Goal: Information Seeking & Learning: Learn about a topic

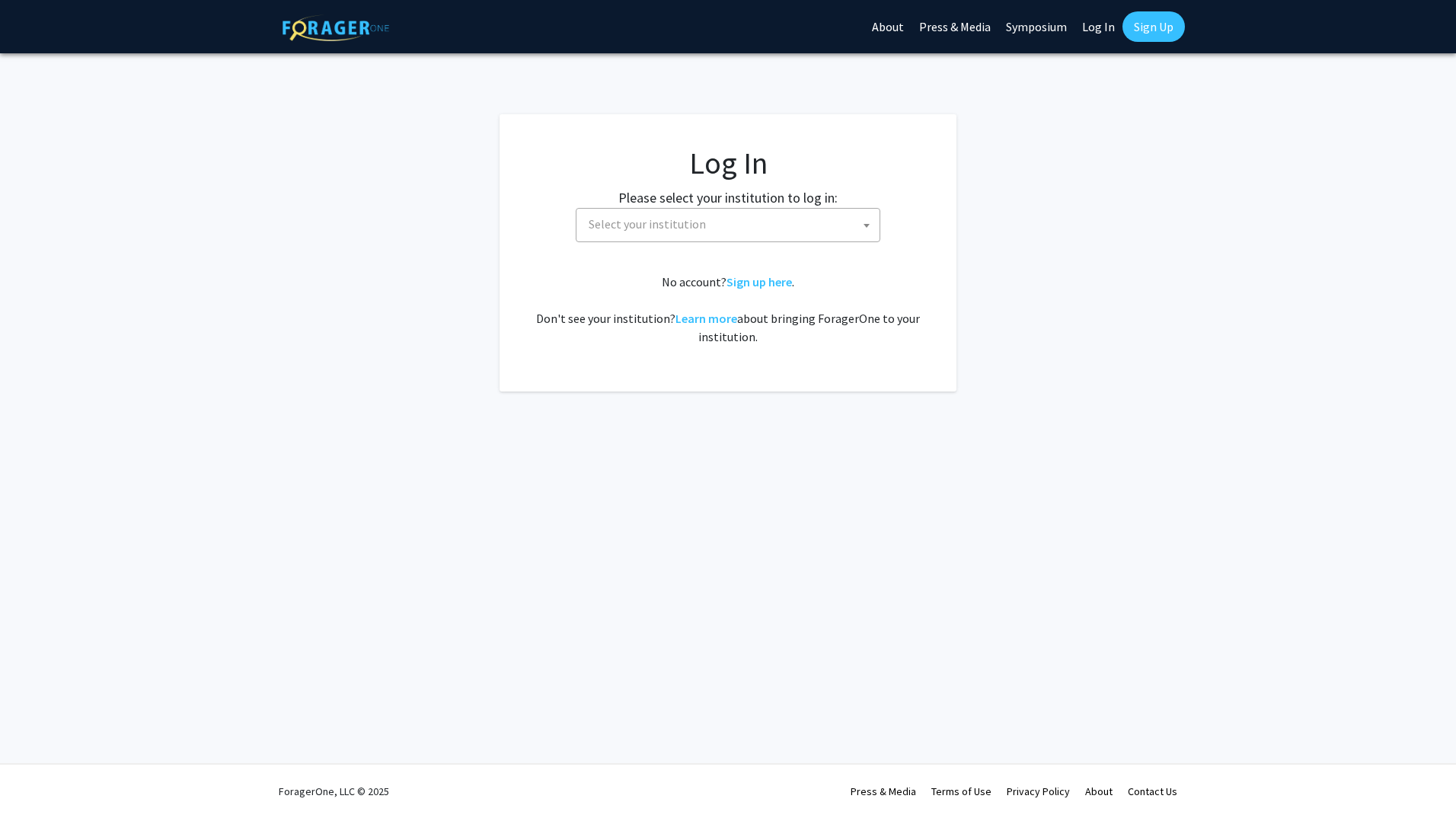
select select
click at [747, 228] on span "Select your institution" at bounding box center [731, 224] width 297 height 31
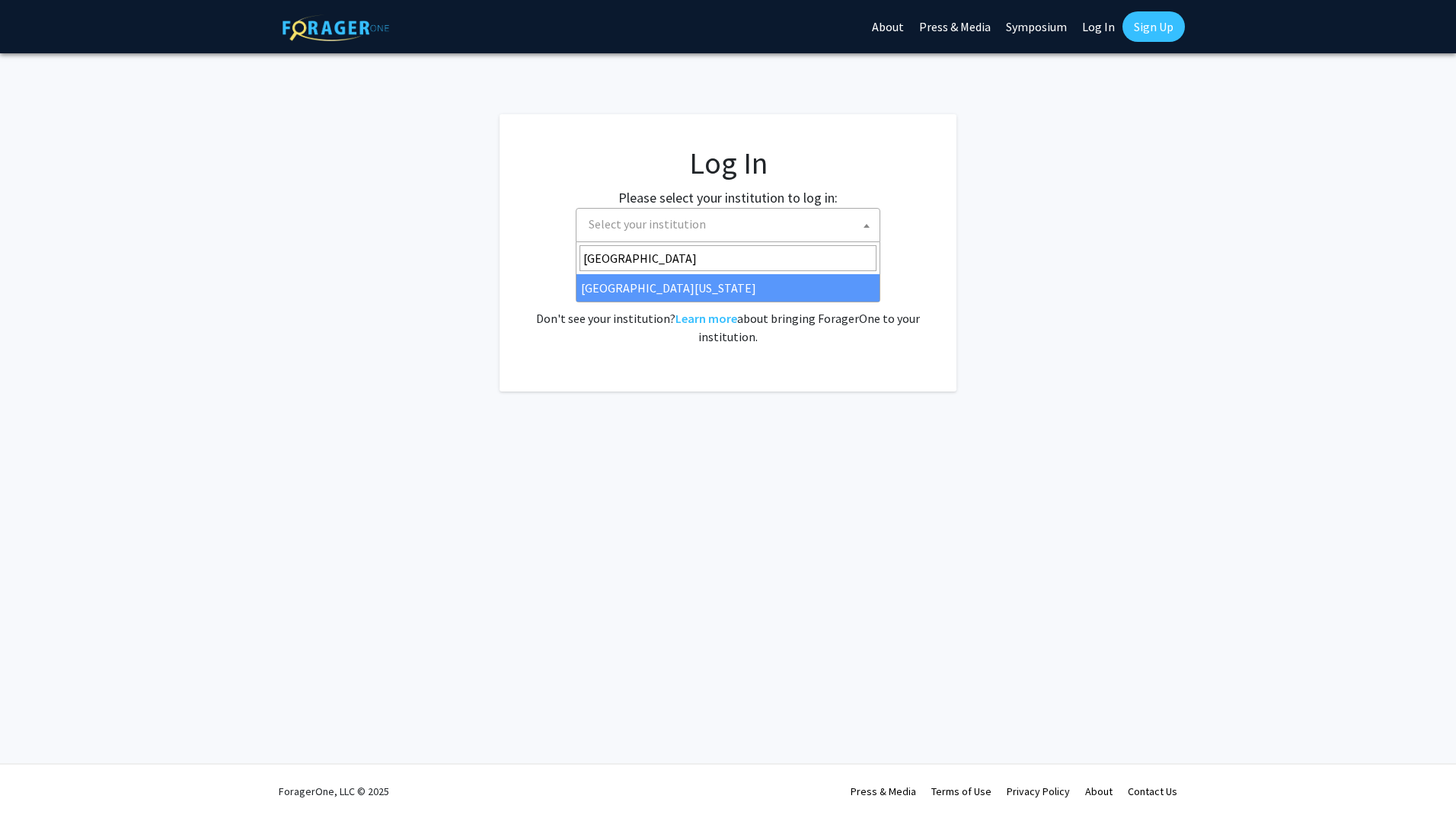
type input "university of maryland"
select select "31"
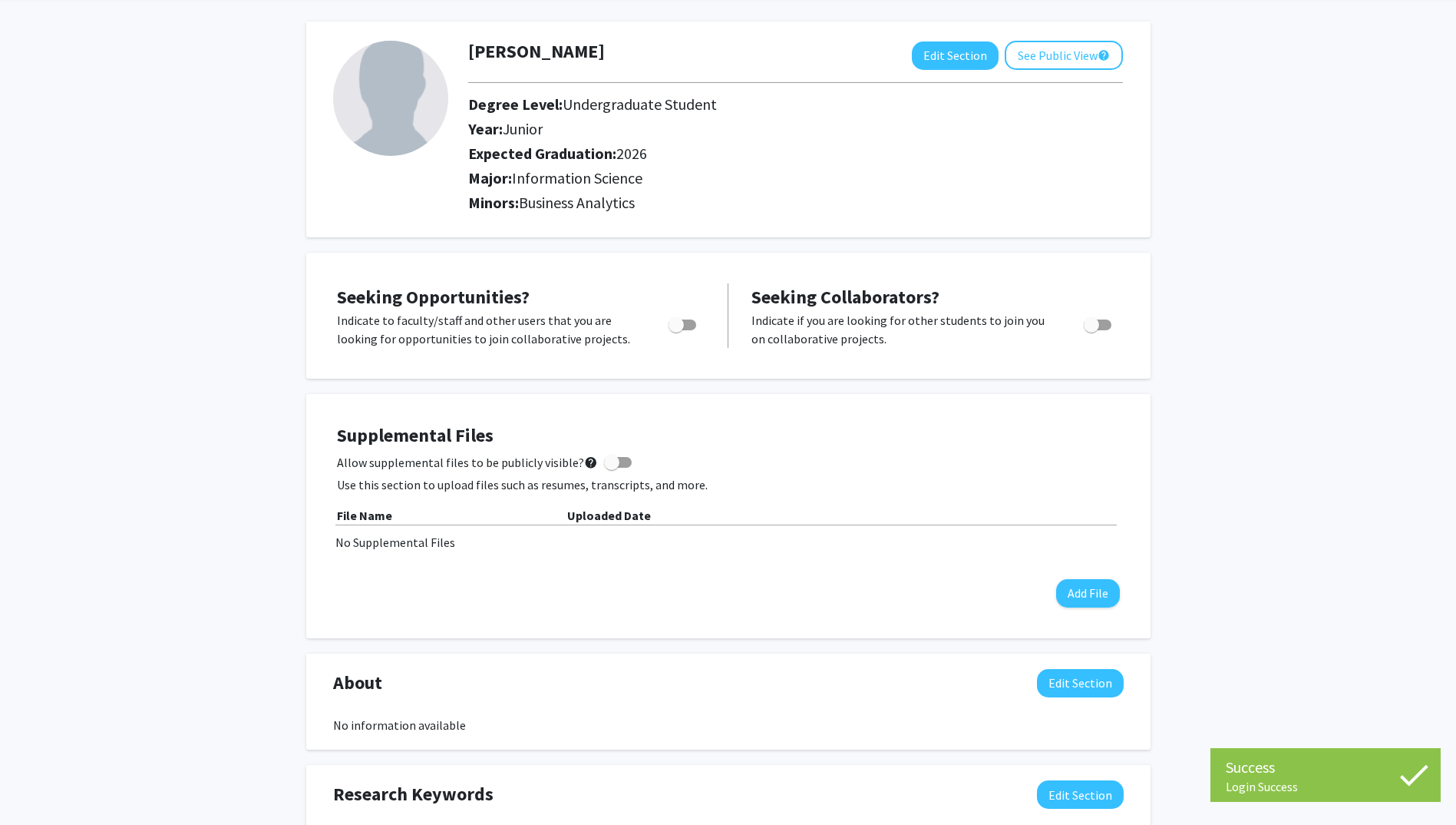
scroll to position [153, 0]
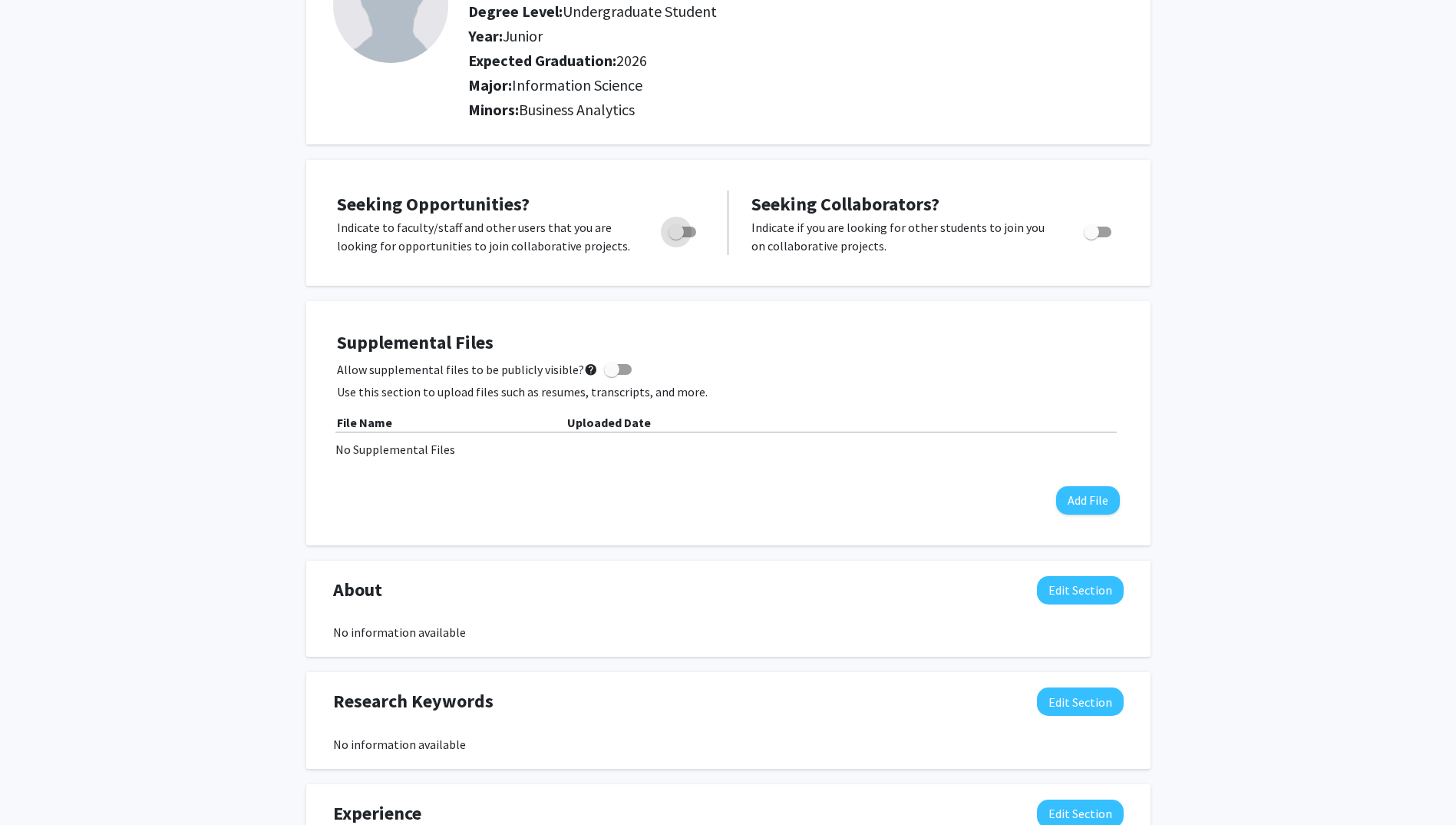
click at [692, 233] on span "Toggle" at bounding box center [682, 232] width 28 height 11
click at [676, 237] on input "Are you actively seeking opportunities?" at bounding box center [675, 237] width 1 height 1
checkbox input "true"
click at [1236, 311] on div "[PERSON_NAME] Edit Section See Public View help Degree Level: Undergraduate Stu…" at bounding box center [728, 583] width 1456 height 1364
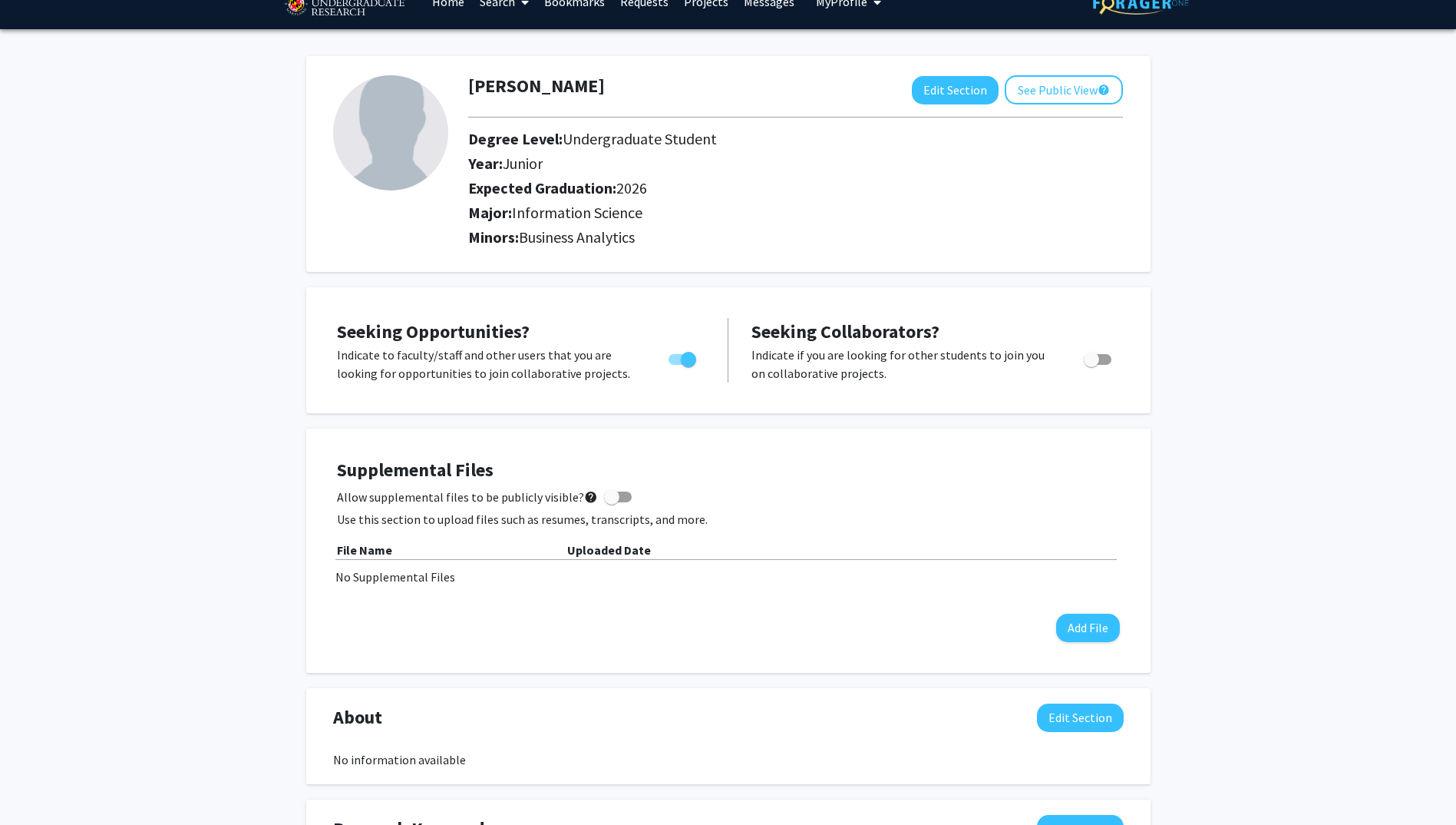
scroll to position [0, 0]
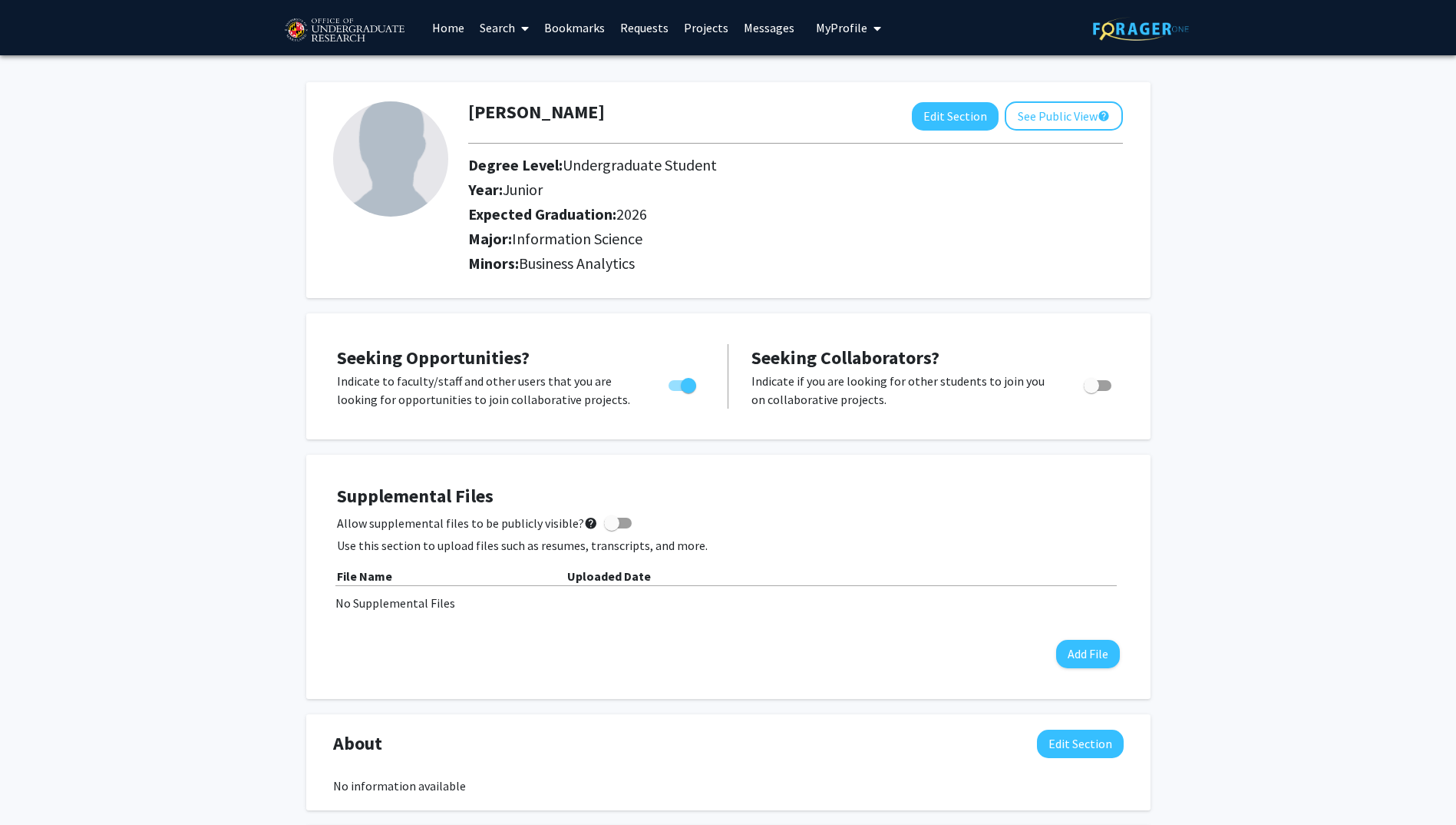
click at [490, 24] on link "Search" at bounding box center [504, 28] width 65 height 54
click at [446, 33] on link "Home" at bounding box center [448, 28] width 48 height 54
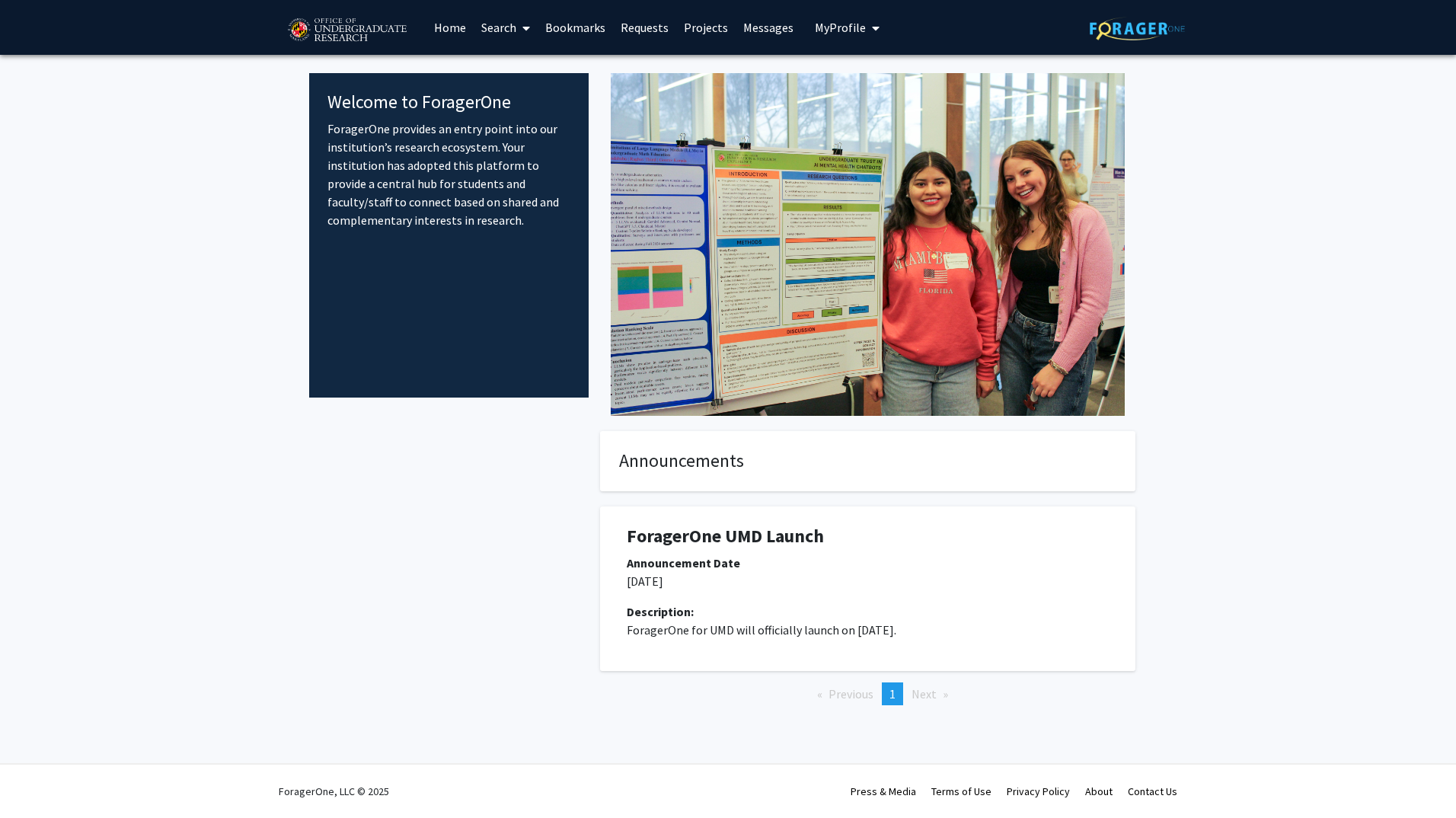
click at [492, 8] on link "Search" at bounding box center [506, 27] width 64 height 53
click at [517, 92] on span "Students" at bounding box center [520, 101] width 93 height 31
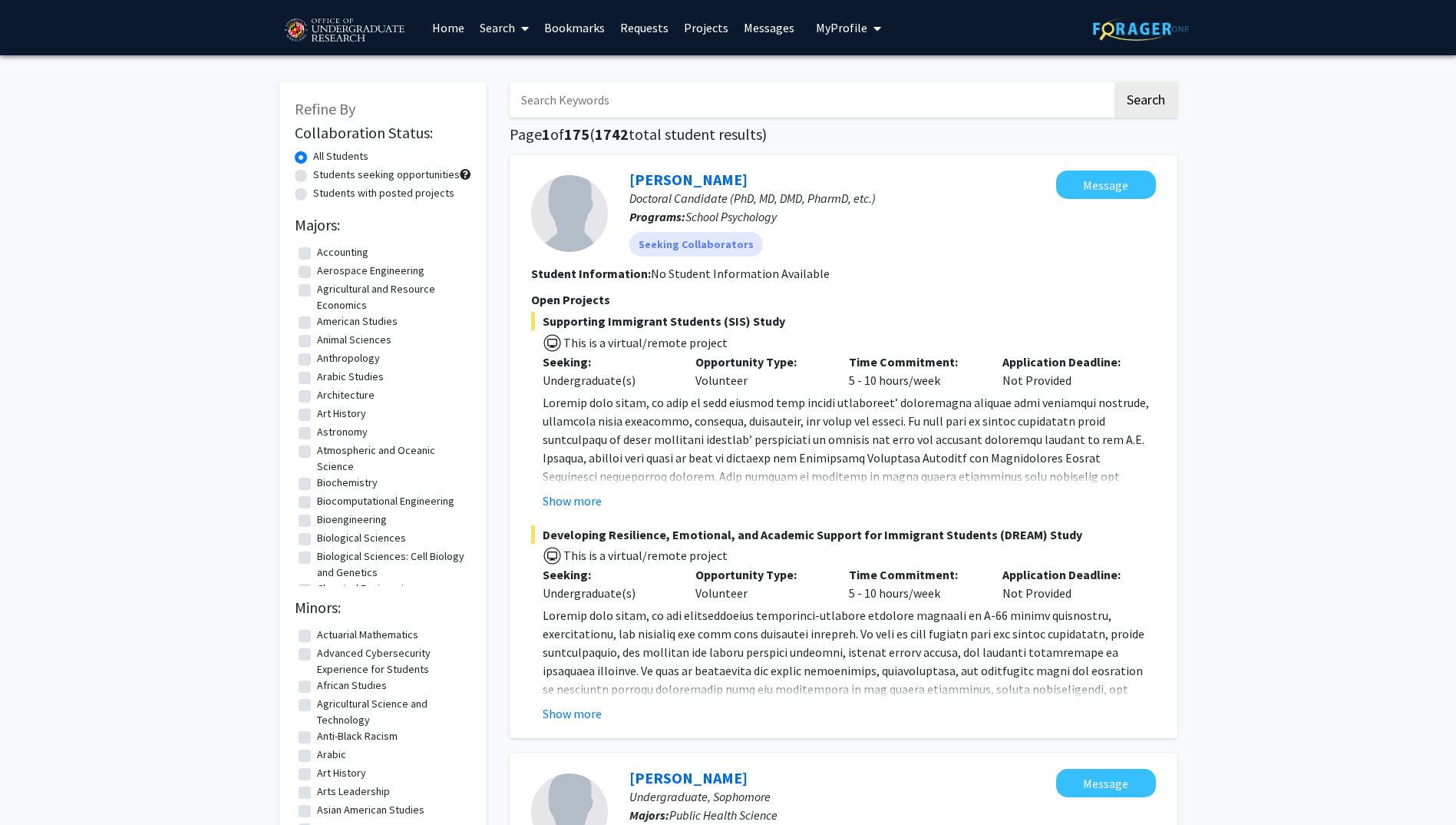
click at [504, 32] on link "Search" at bounding box center [504, 28] width 65 height 54
click at [524, 62] on span "Faculty/Staff" at bounding box center [528, 71] width 113 height 31
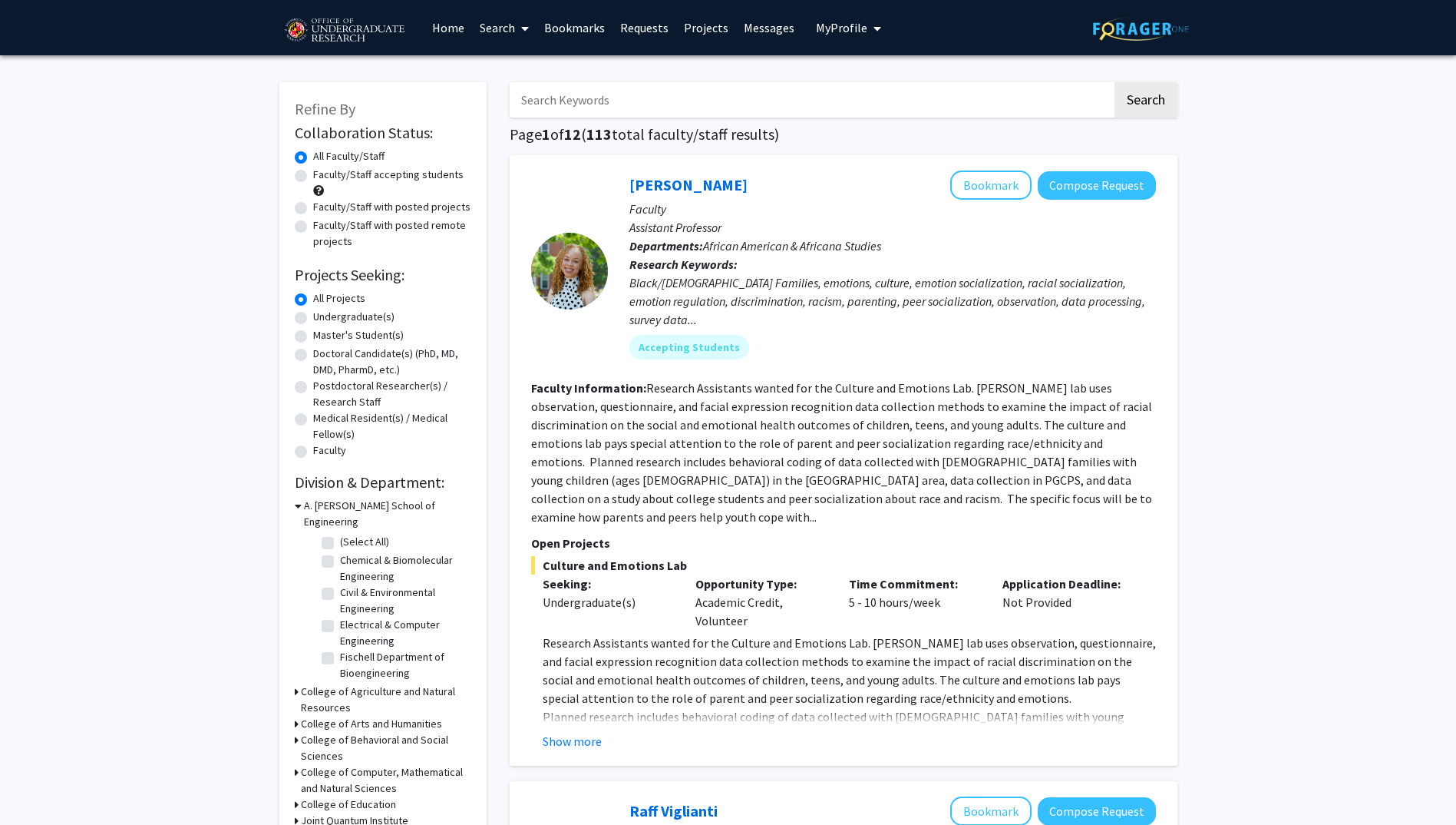
click at [403, 180] on label "Faculty/Staff accepting students" at bounding box center [388, 174] width 150 height 16
click at [323, 176] on input "Faculty/Staff accepting students" at bounding box center [318, 171] width 10 height 10
radio input "true"
click at [328, 320] on label "Undergraduate(s)" at bounding box center [354, 317] width 82 height 16
click at [323, 319] on input "Undergraduate(s)" at bounding box center [318, 314] width 10 height 10
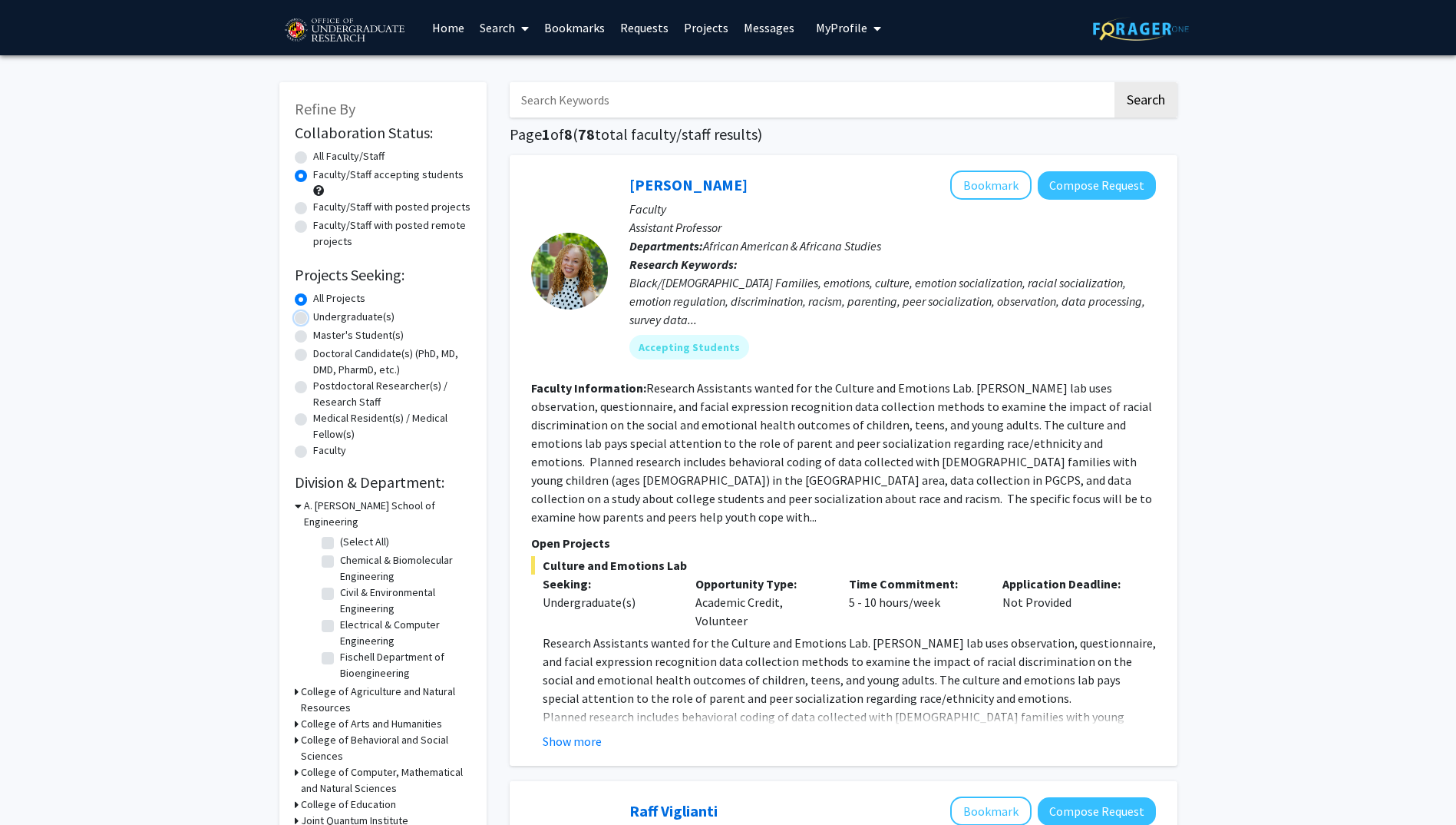
radio input "true"
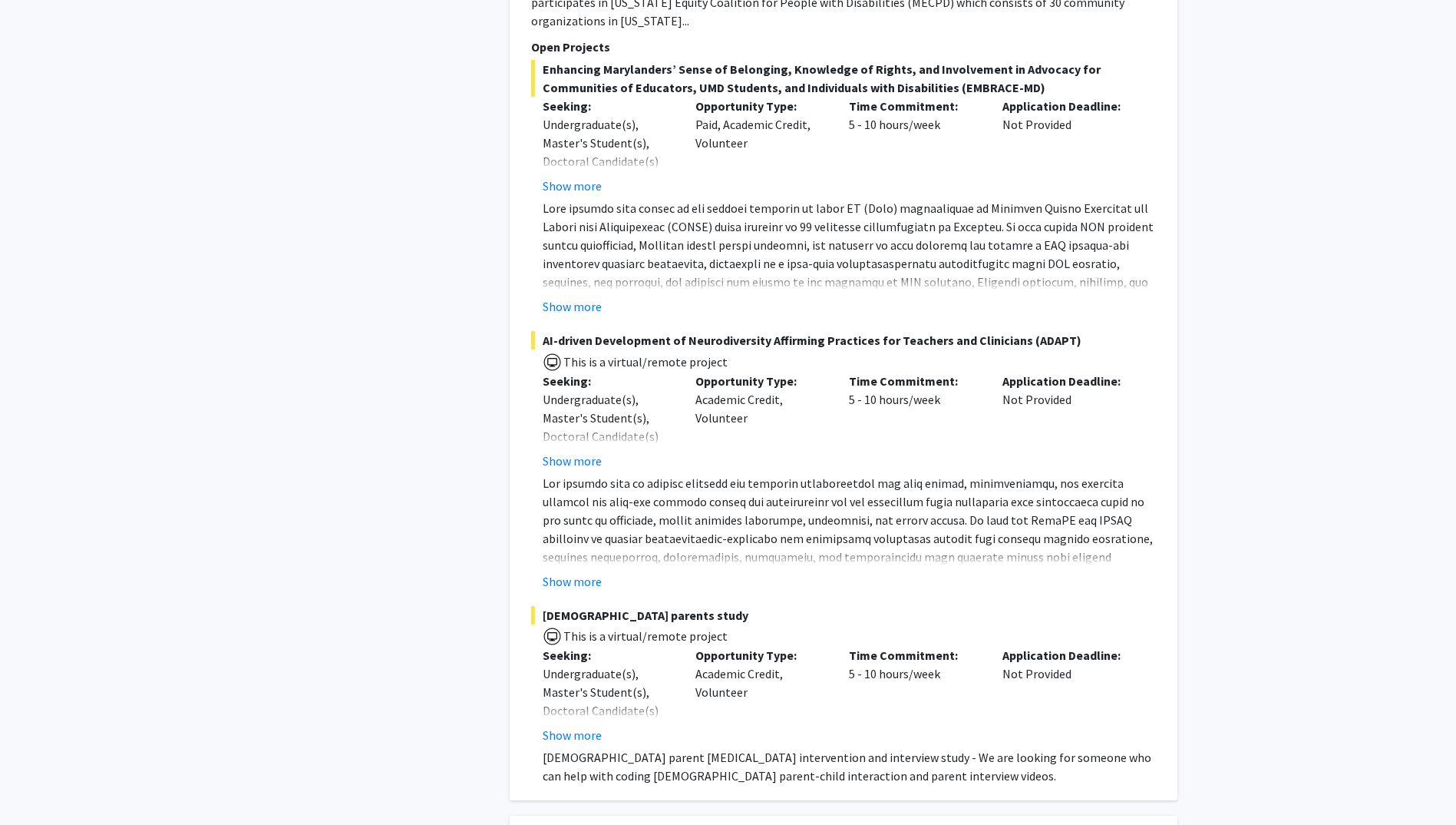
scroll to position [5300, 0]
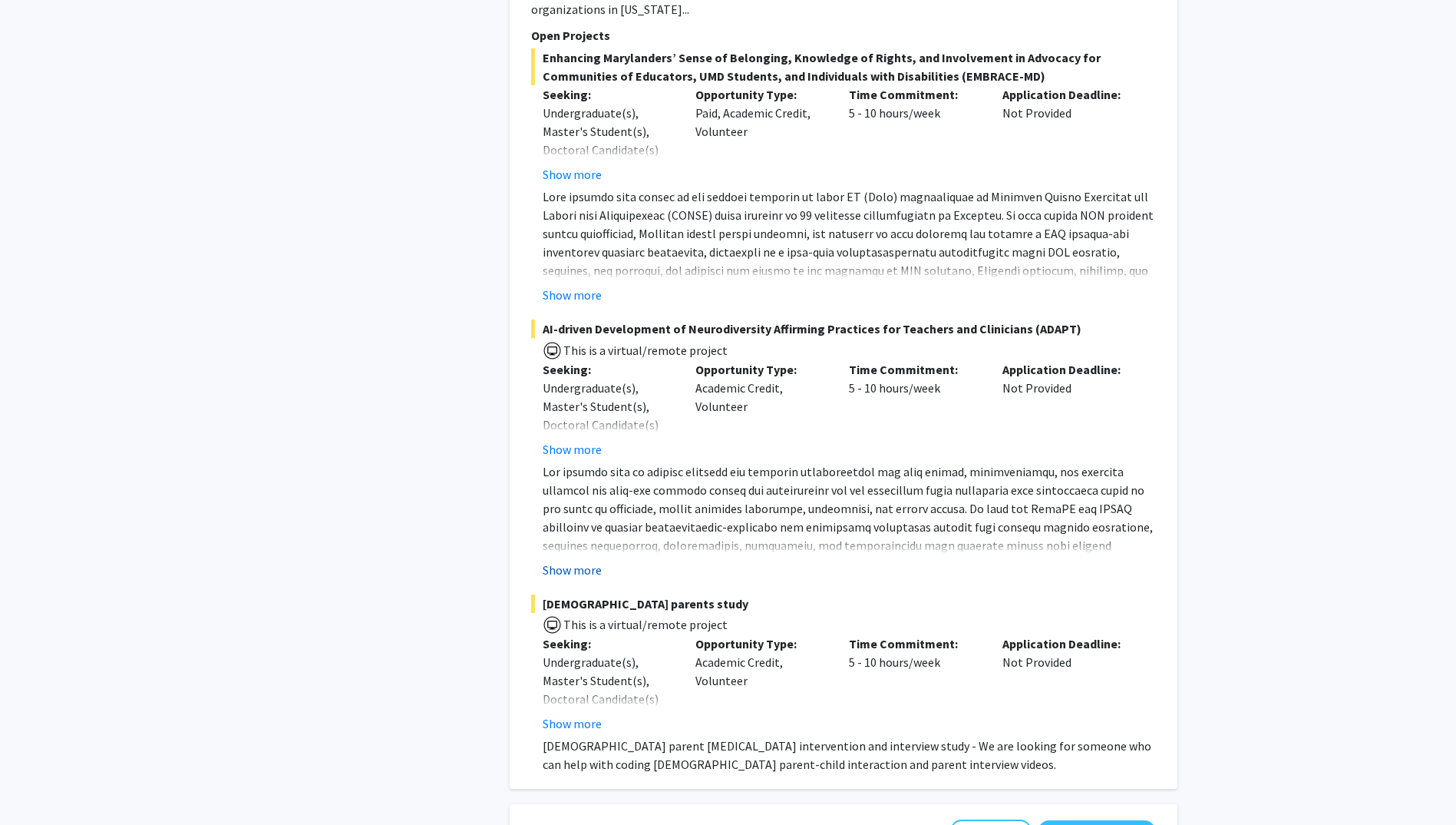
click at [578, 561] on button "Show more" at bounding box center [572, 570] width 59 height 18
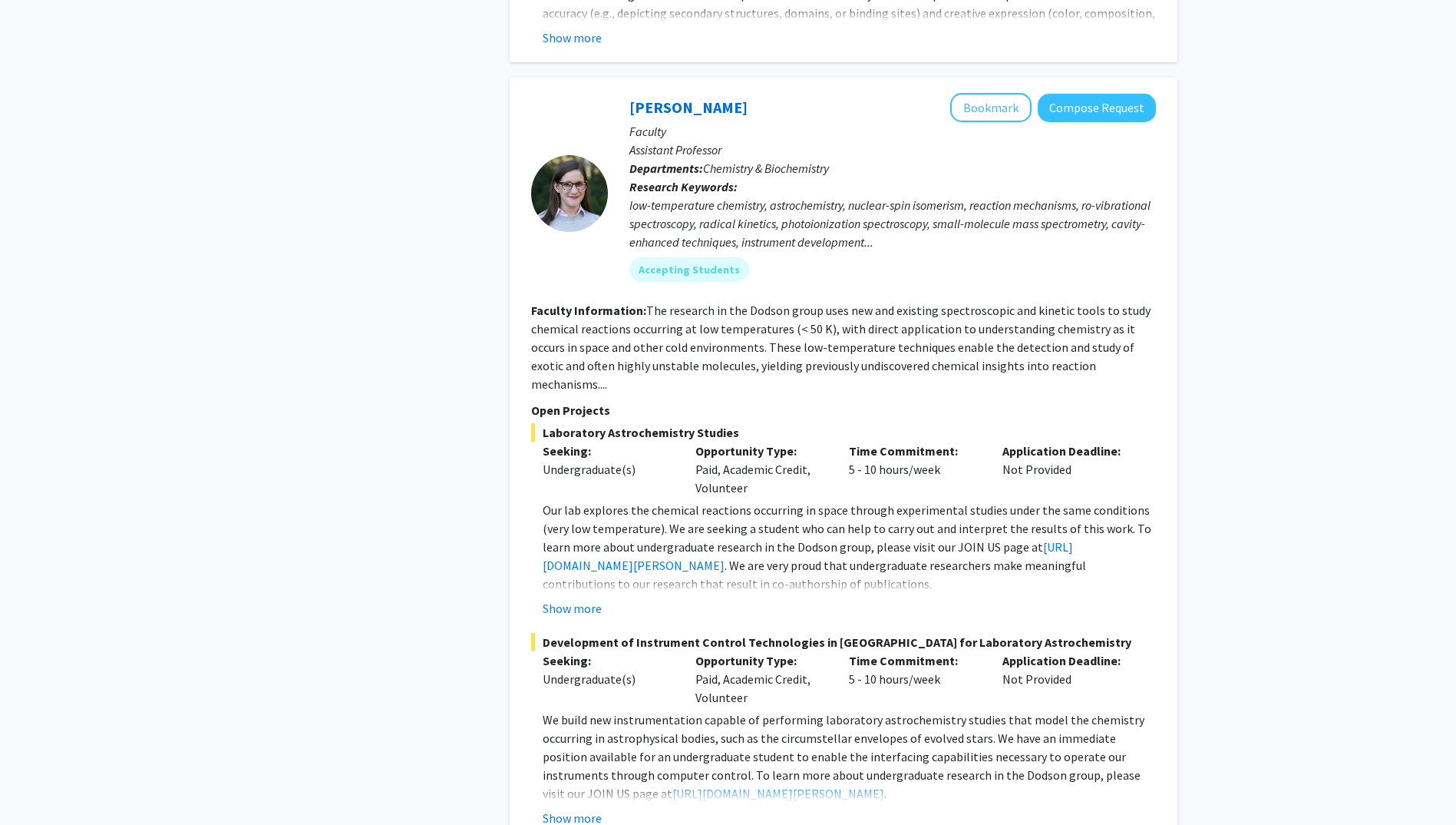
scroll to position [7215, 0]
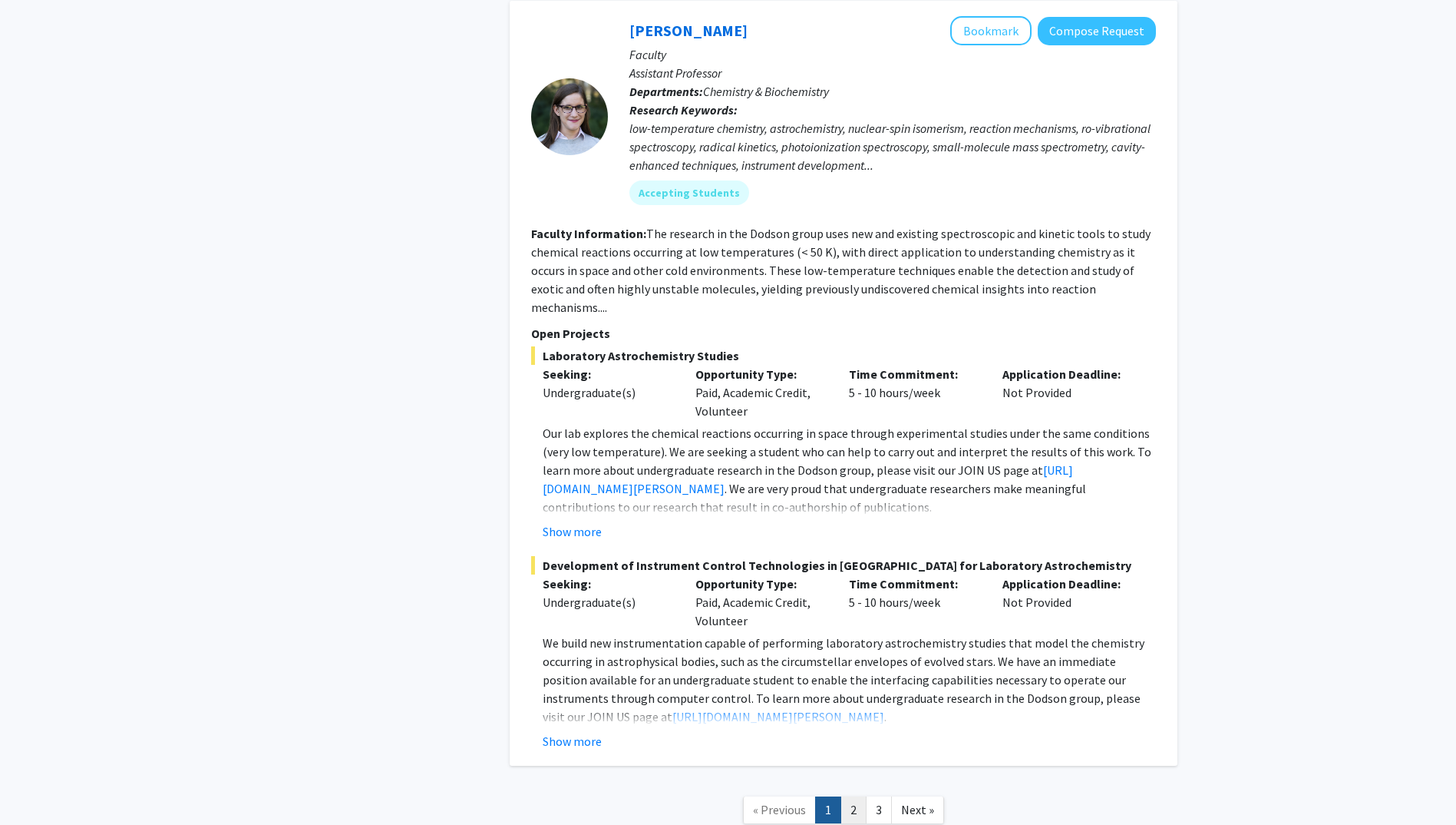
click at [855, 796] on link "2" at bounding box center [854, 810] width 26 height 27
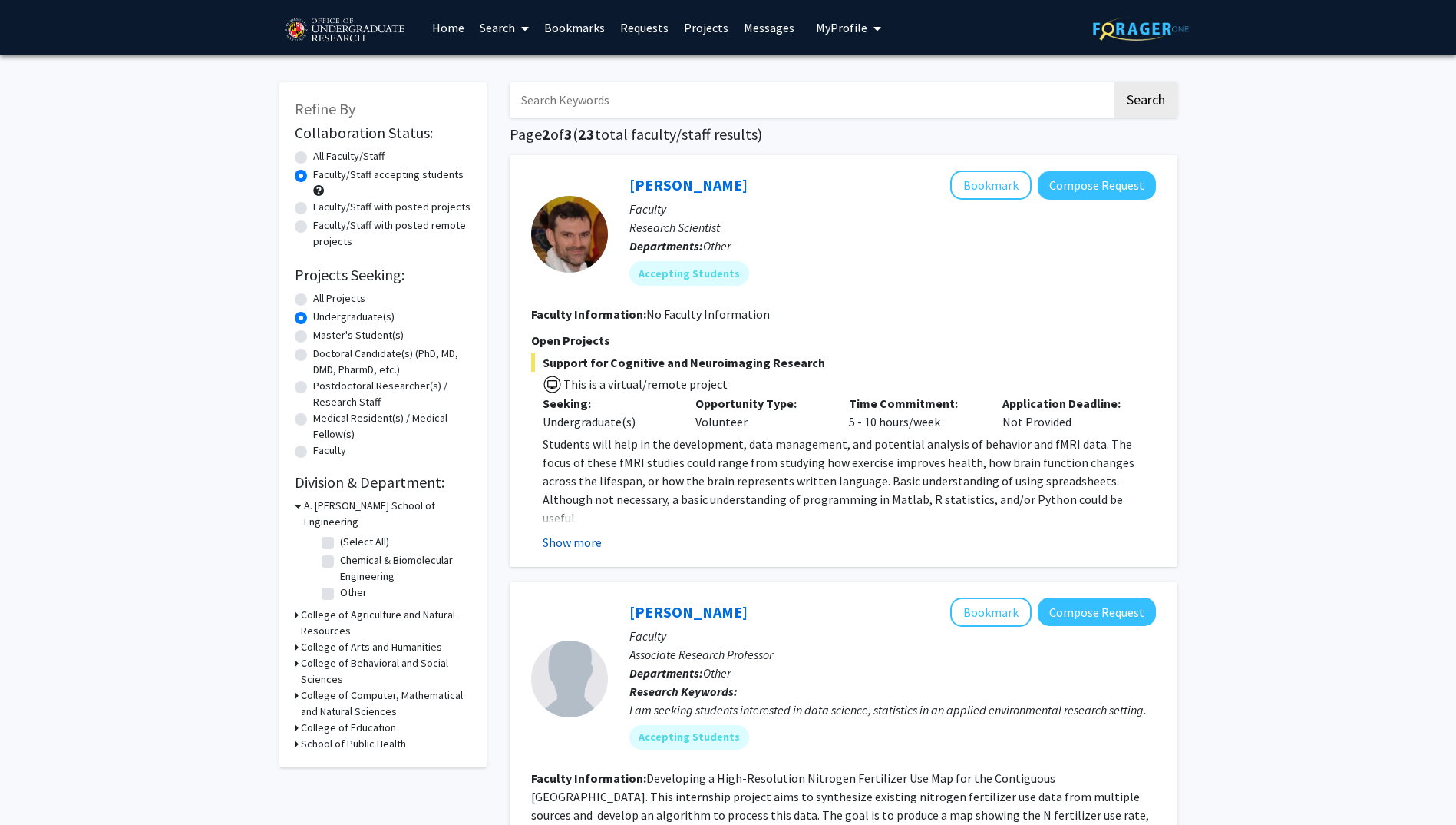
click at [553, 542] on button "Show more" at bounding box center [572, 542] width 59 height 18
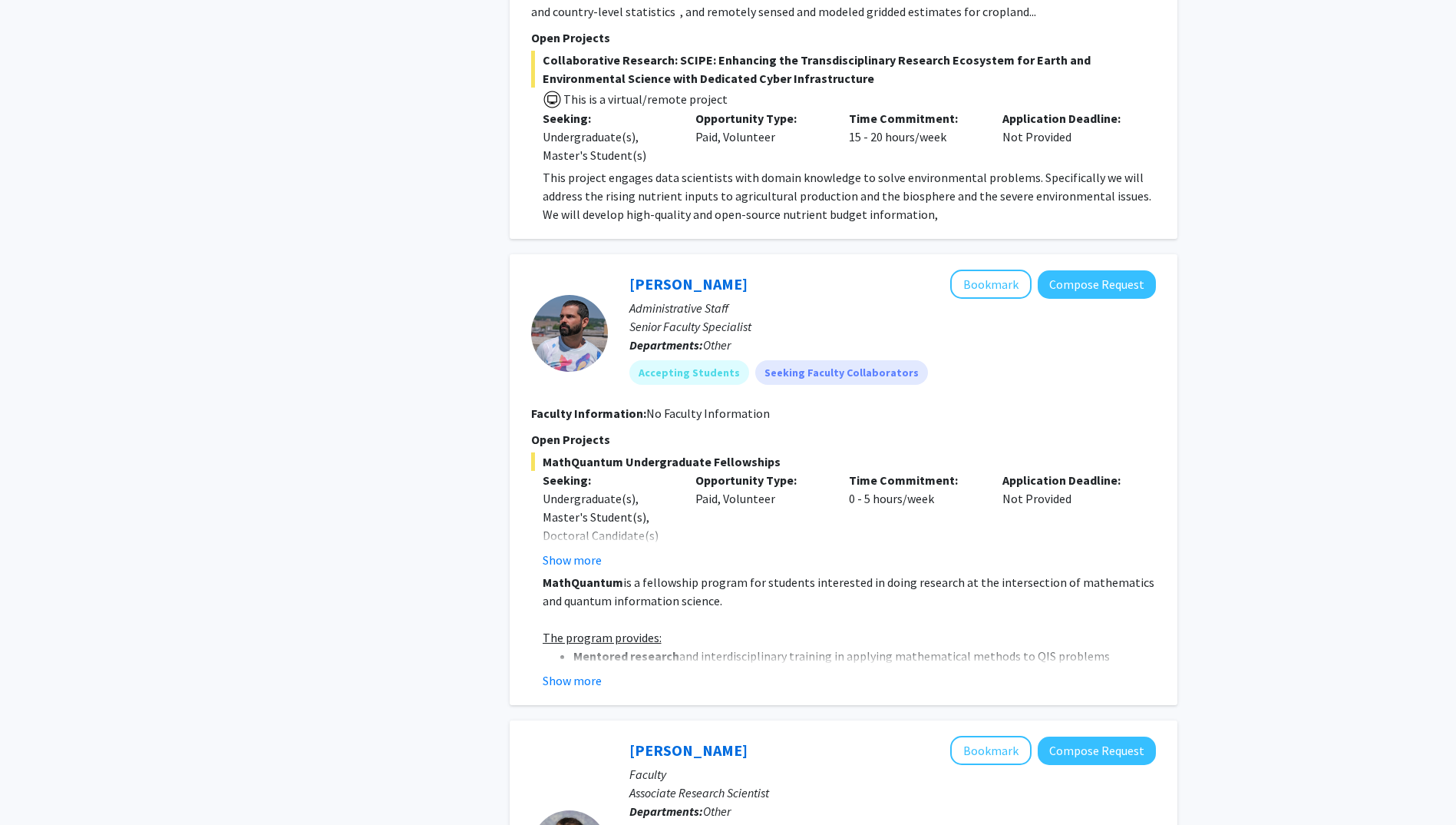
scroll to position [921, 0]
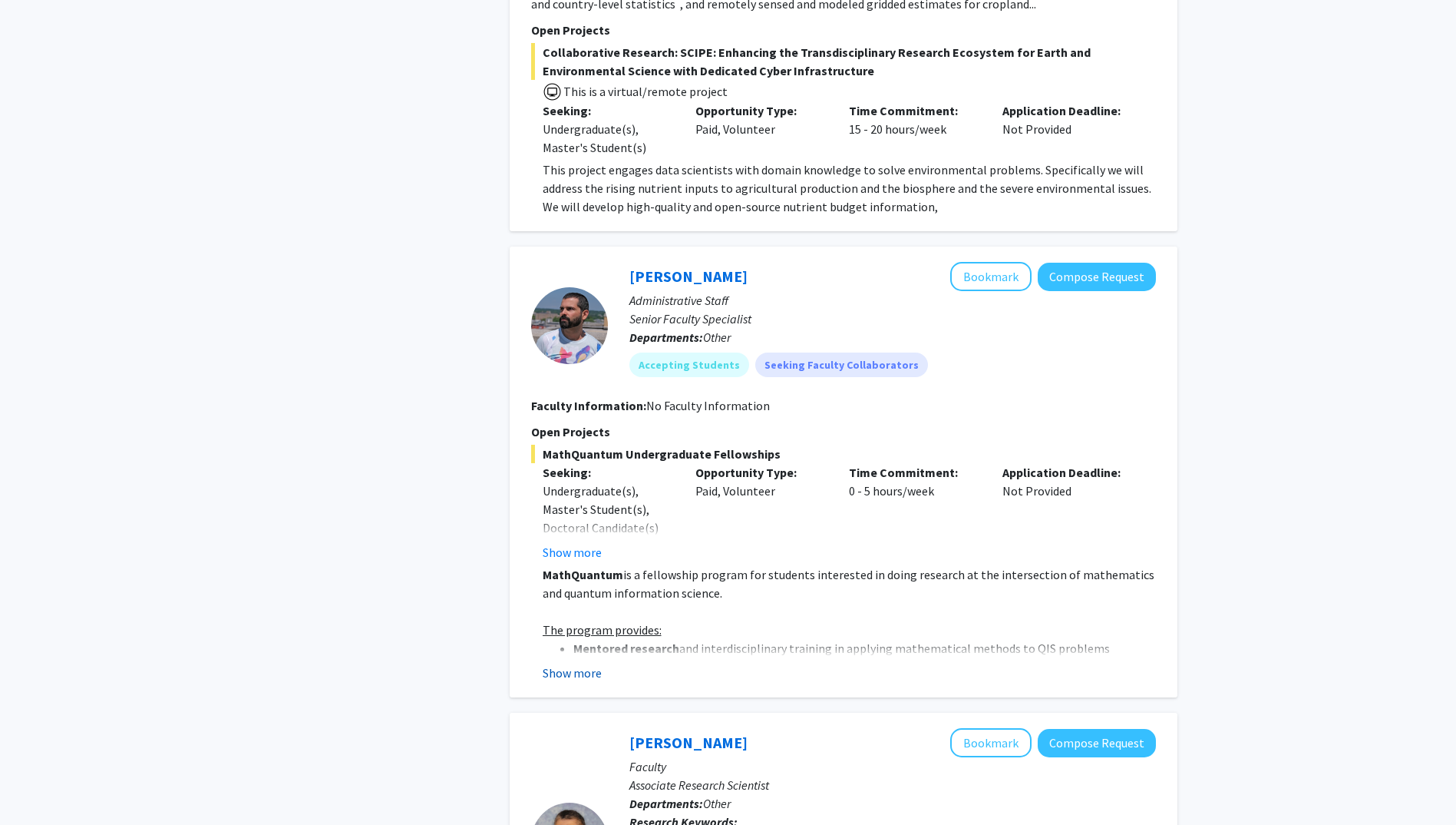
click at [567, 663] on button "Show more" at bounding box center [572, 672] width 59 height 18
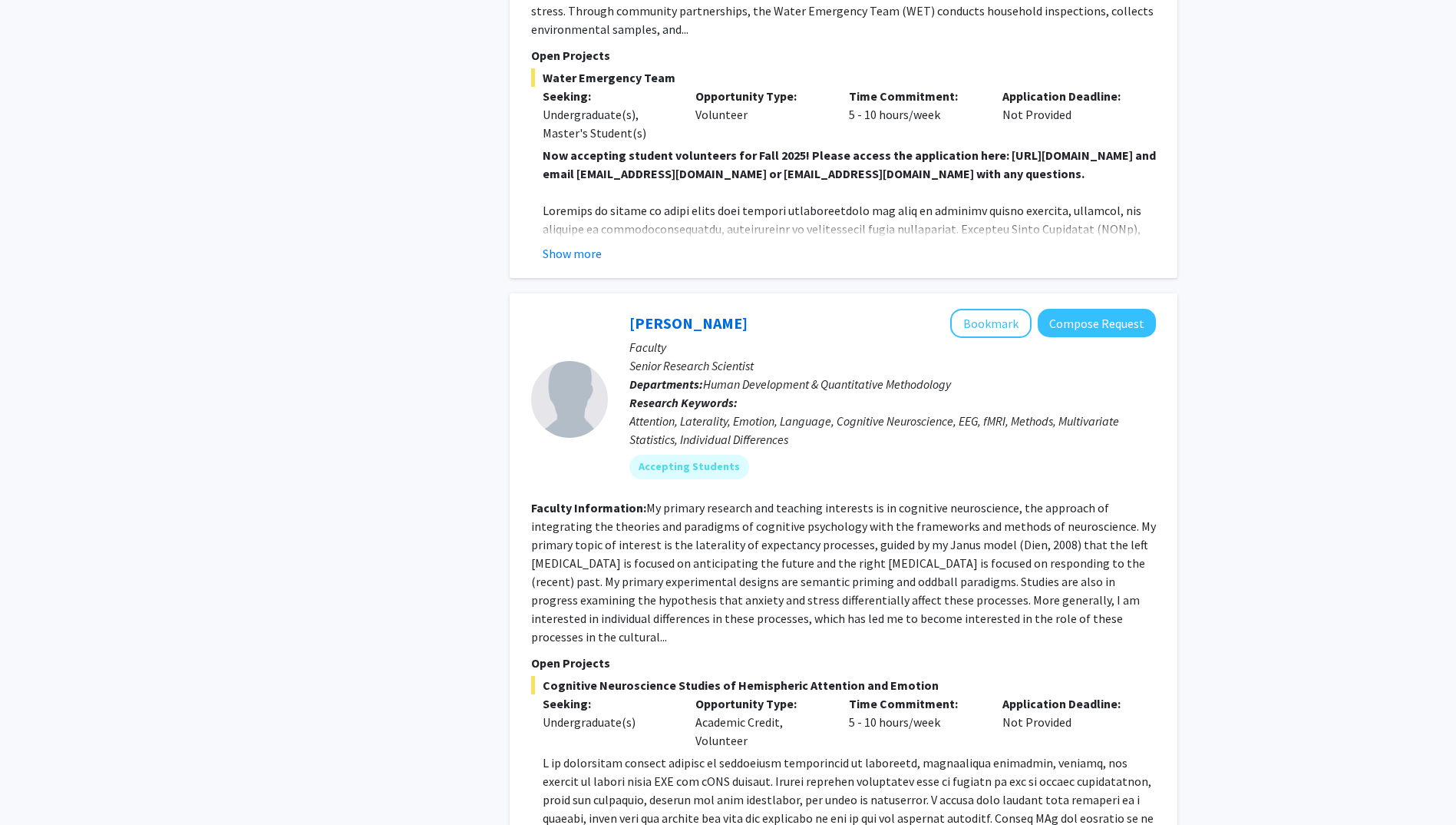
scroll to position [5608, 0]
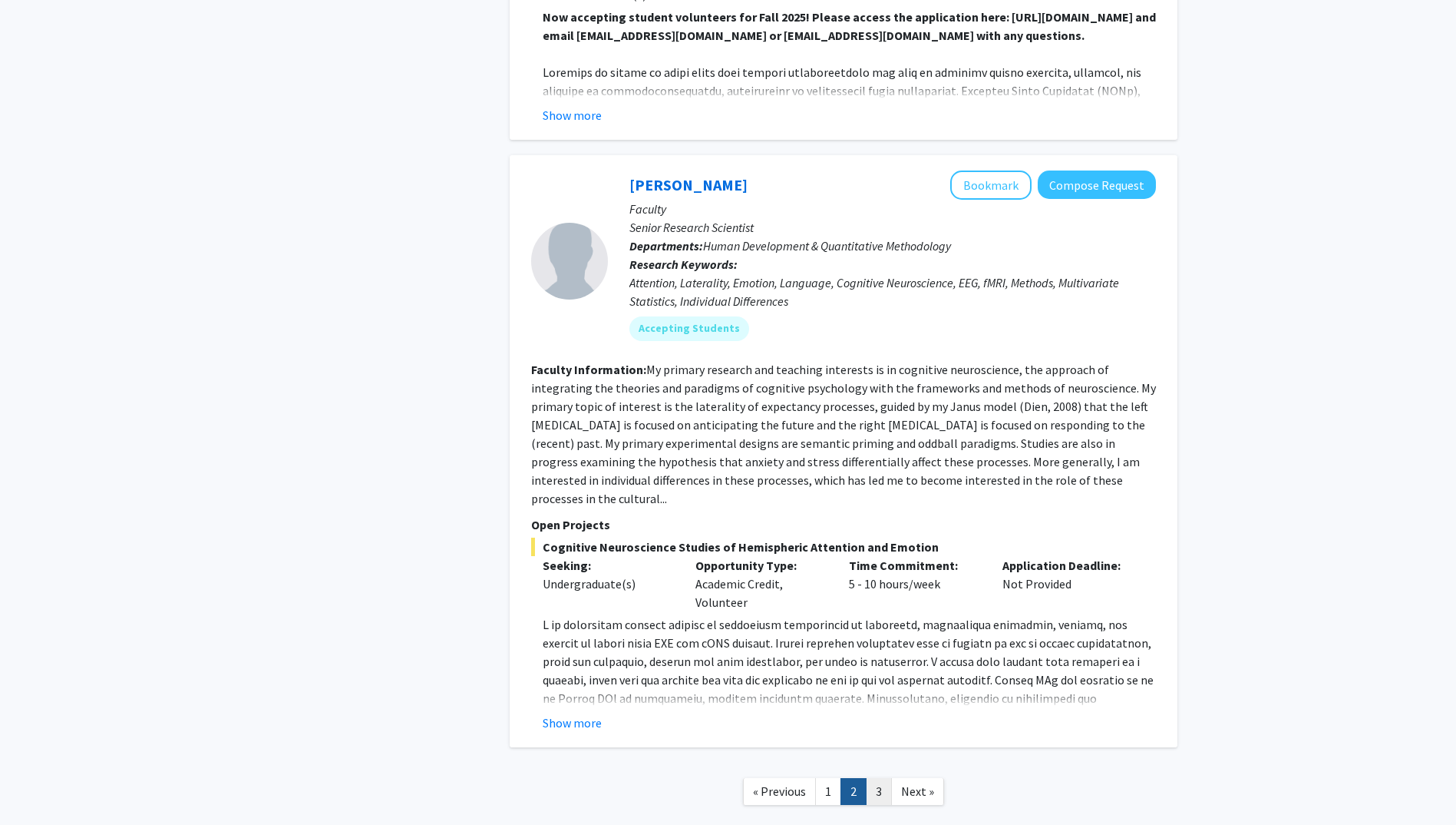
click at [876, 778] on link "3" at bounding box center [879, 791] width 26 height 27
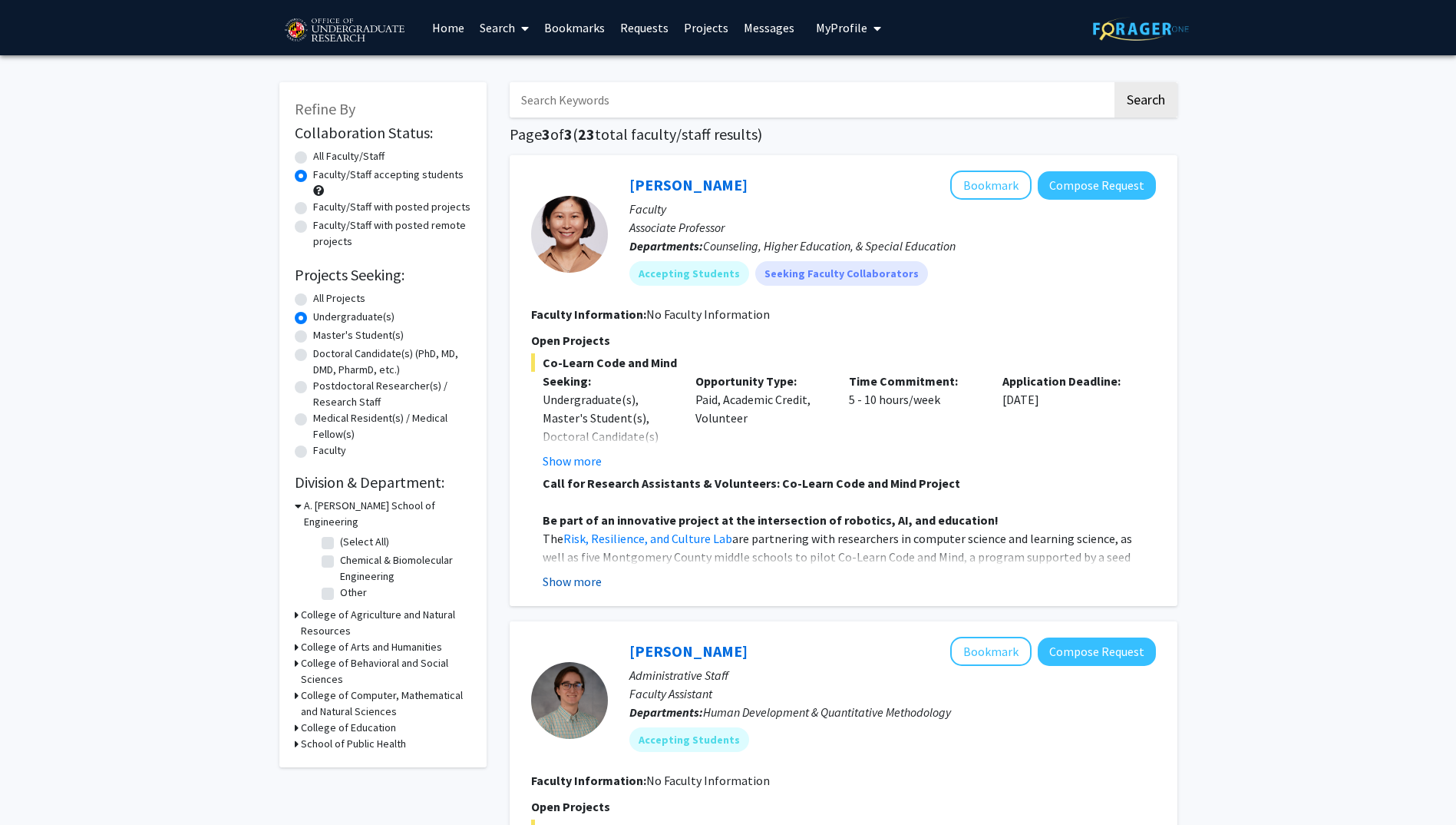
click at [578, 581] on button "Show more" at bounding box center [572, 582] width 59 height 18
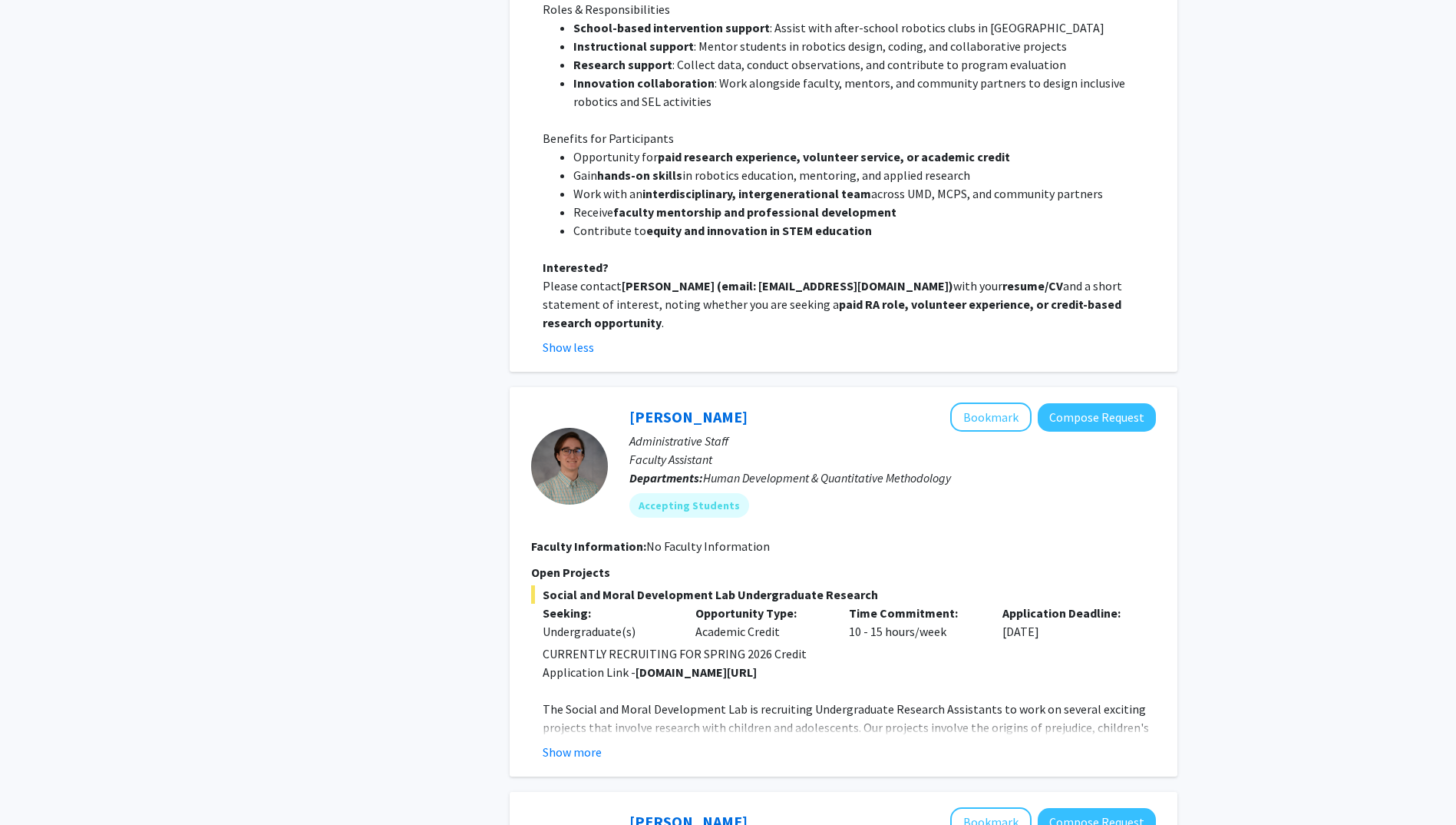
scroll to position [998, 0]
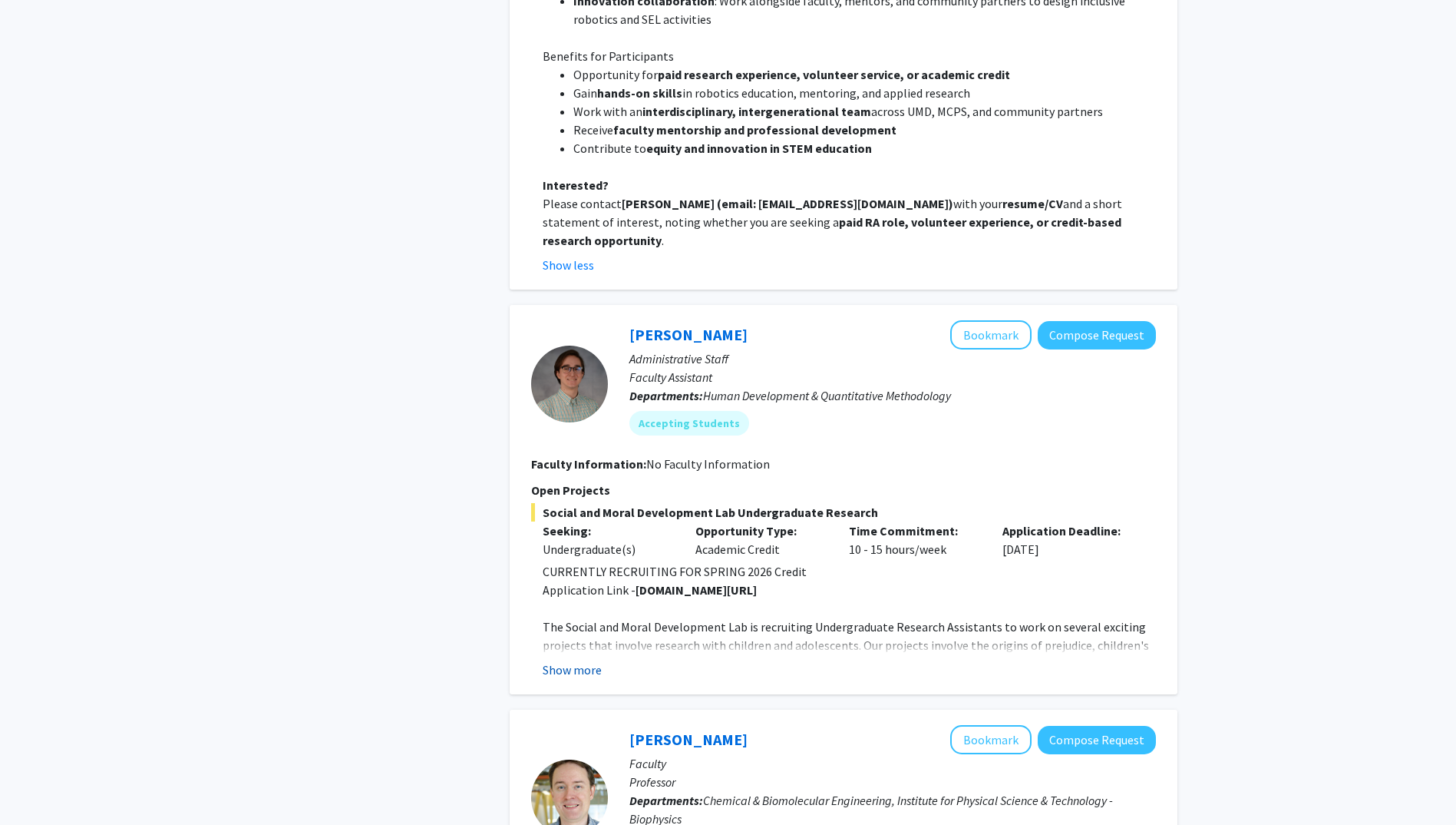
click at [581, 660] on button "Show more" at bounding box center [572, 669] width 59 height 18
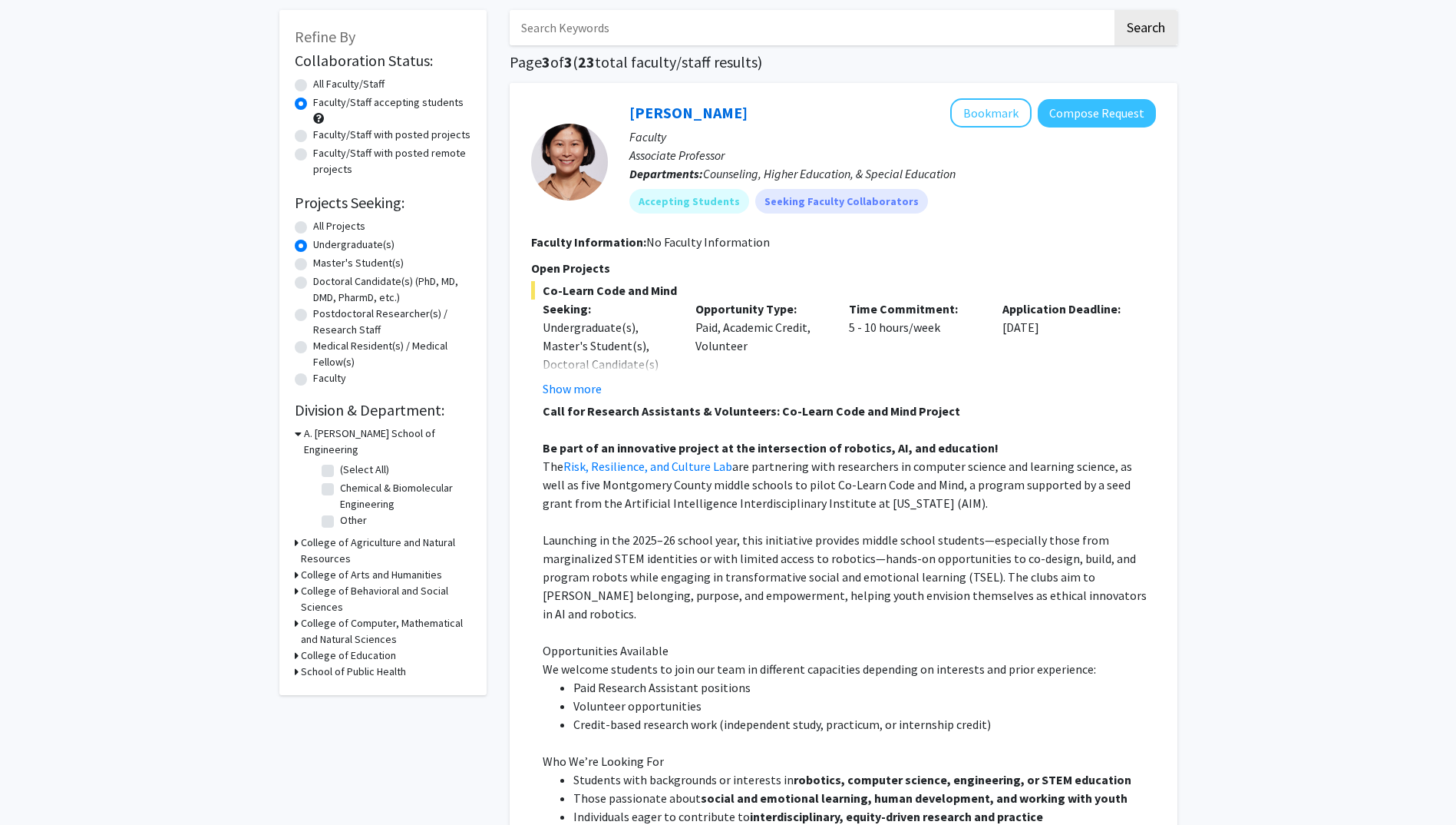
scroll to position [0, 0]
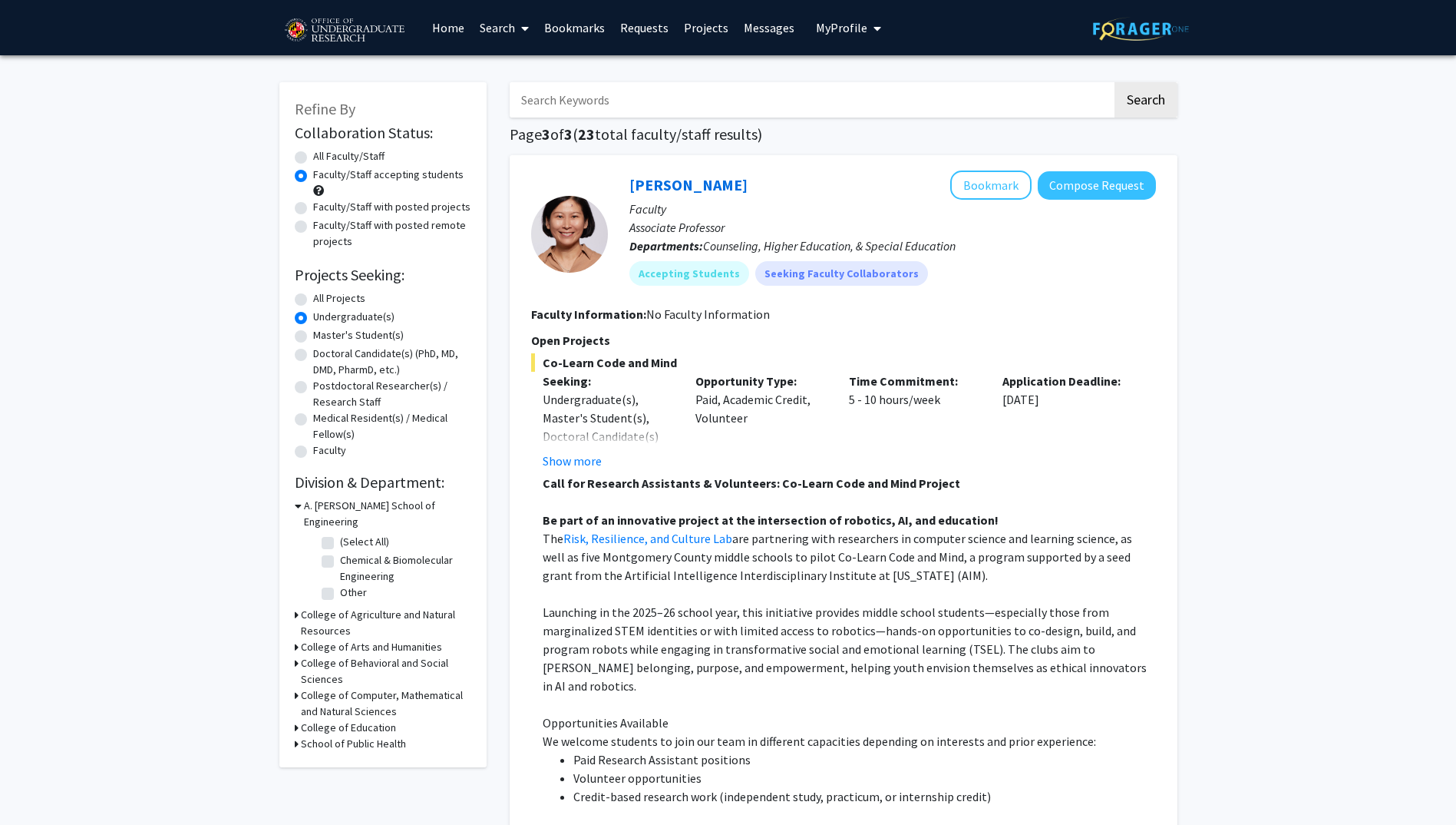
click at [421, 178] on label "Faculty/Staff accepting students" at bounding box center [388, 174] width 150 height 16
click at [323, 176] on input "Faculty/Staff accepting students" at bounding box center [318, 171] width 10 height 10
click at [365, 314] on label "Undergraduate(s)" at bounding box center [354, 317] width 82 height 16
click at [323, 314] on input "Undergraduate(s)" at bounding box center [318, 314] width 10 height 10
click at [313, 315] on label "Undergraduate(s)" at bounding box center [354, 317] width 82 height 16
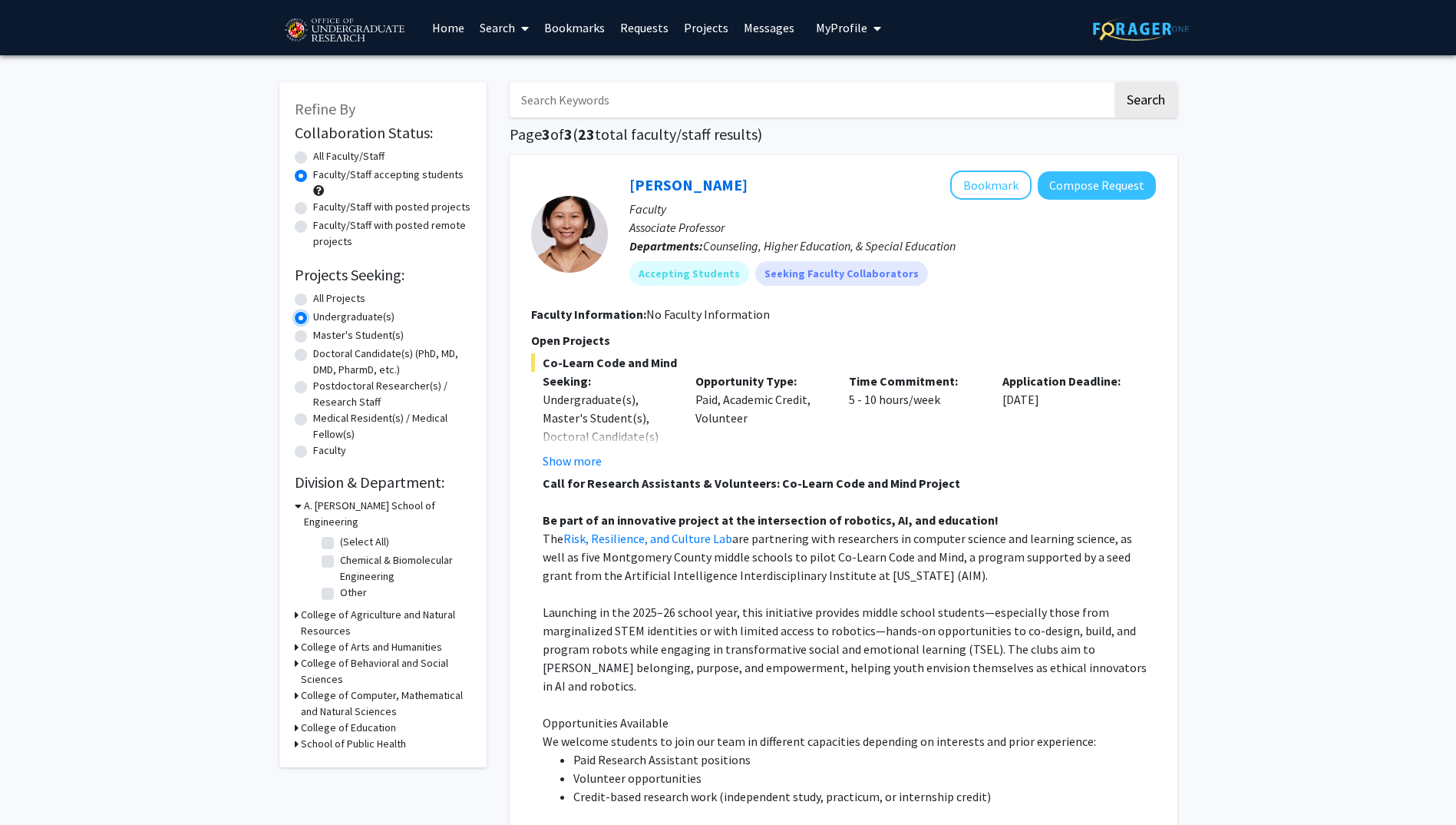
click at [313, 315] on input "Undergraduate(s)" at bounding box center [318, 314] width 10 height 10
click at [315, 302] on label "All Projects" at bounding box center [340, 298] width 52 height 16
click at [315, 300] on input "All Projects" at bounding box center [318, 295] width 10 height 10
radio input "true"
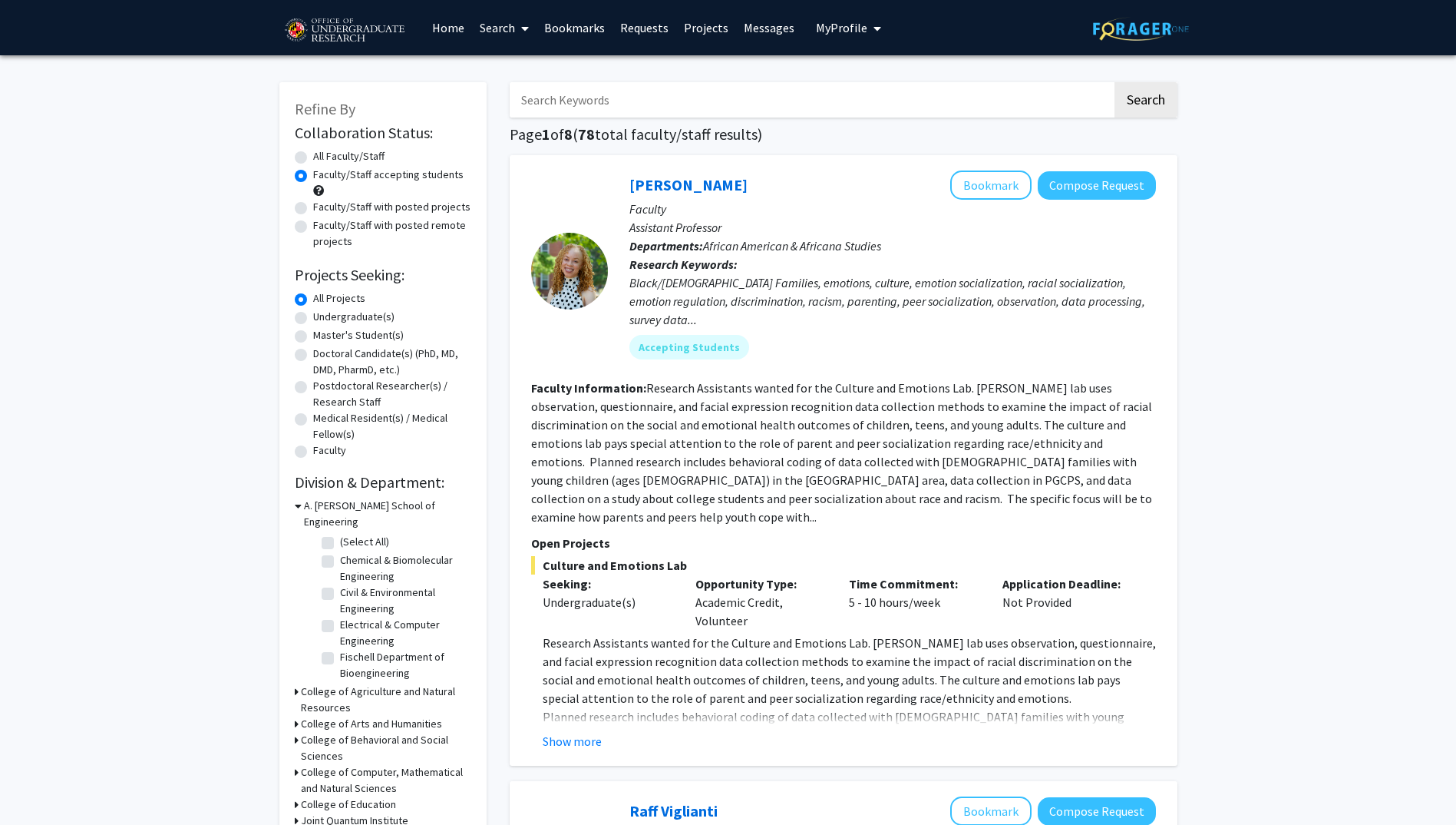
click at [675, 108] on input "Search Keywords" at bounding box center [811, 100] width 603 height 35
type input "paid"
click at [1115, 82] on button "Search" at bounding box center [1146, 100] width 63 height 35
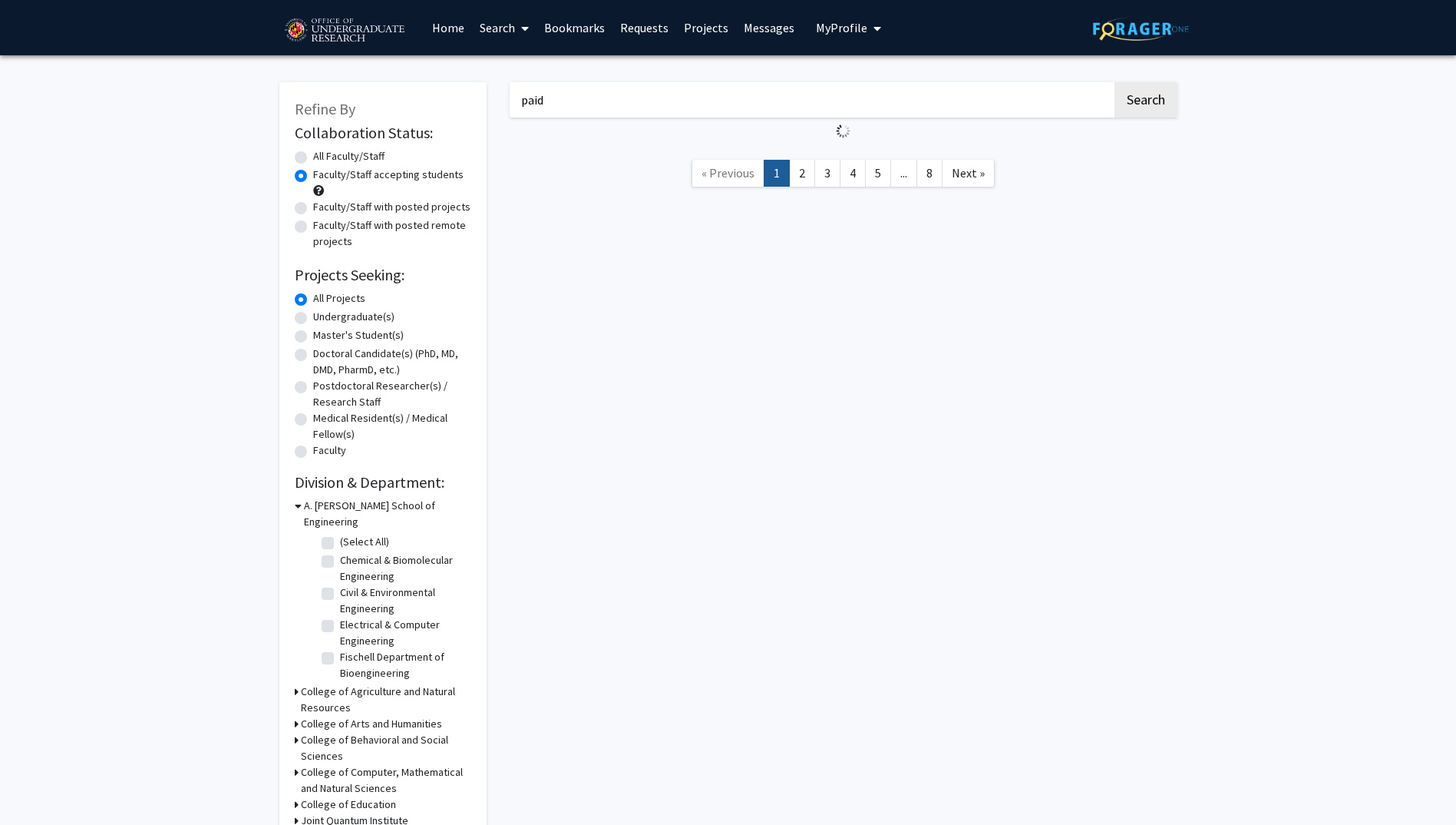
radio input "true"
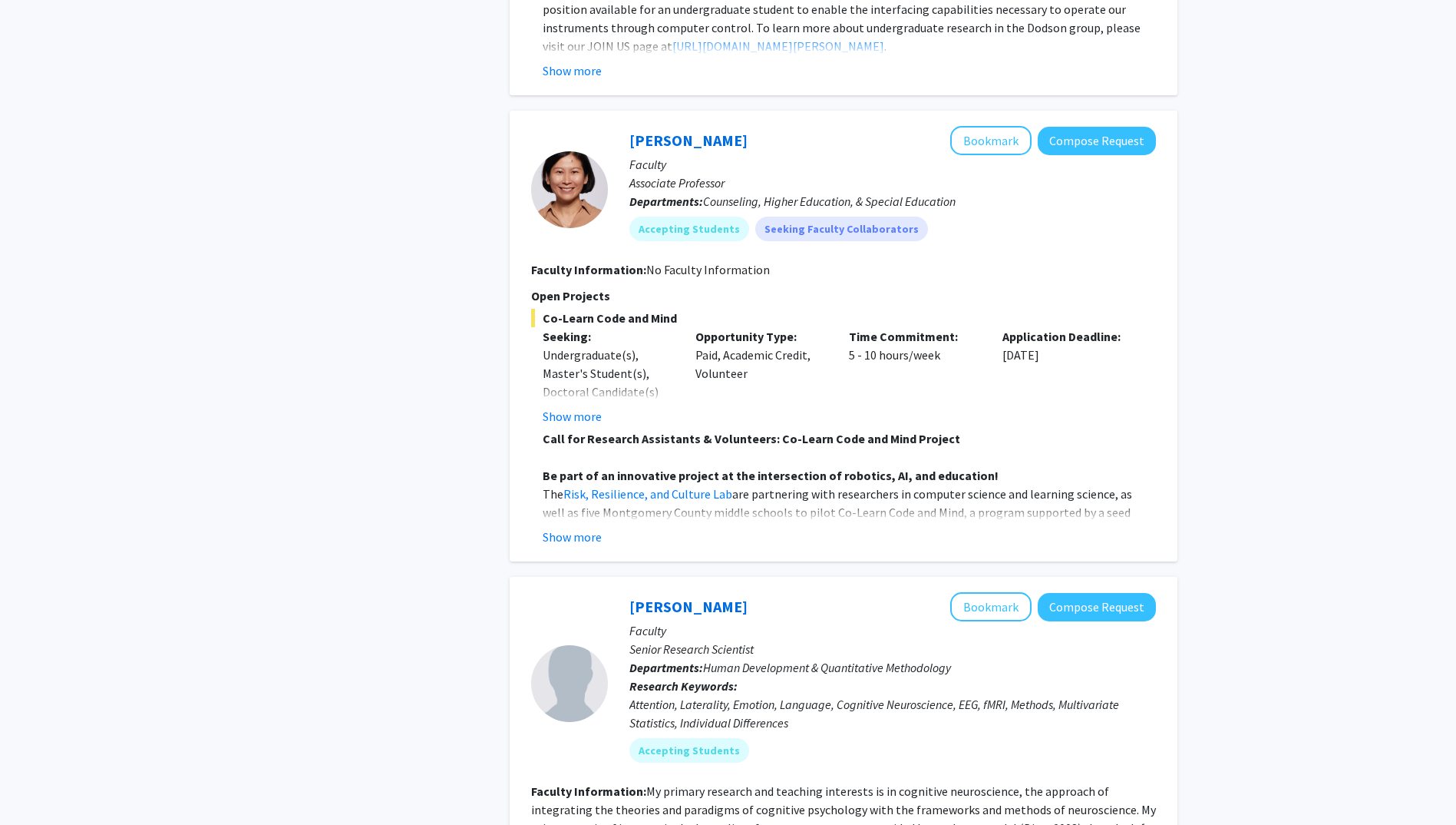
scroll to position [1843, 0]
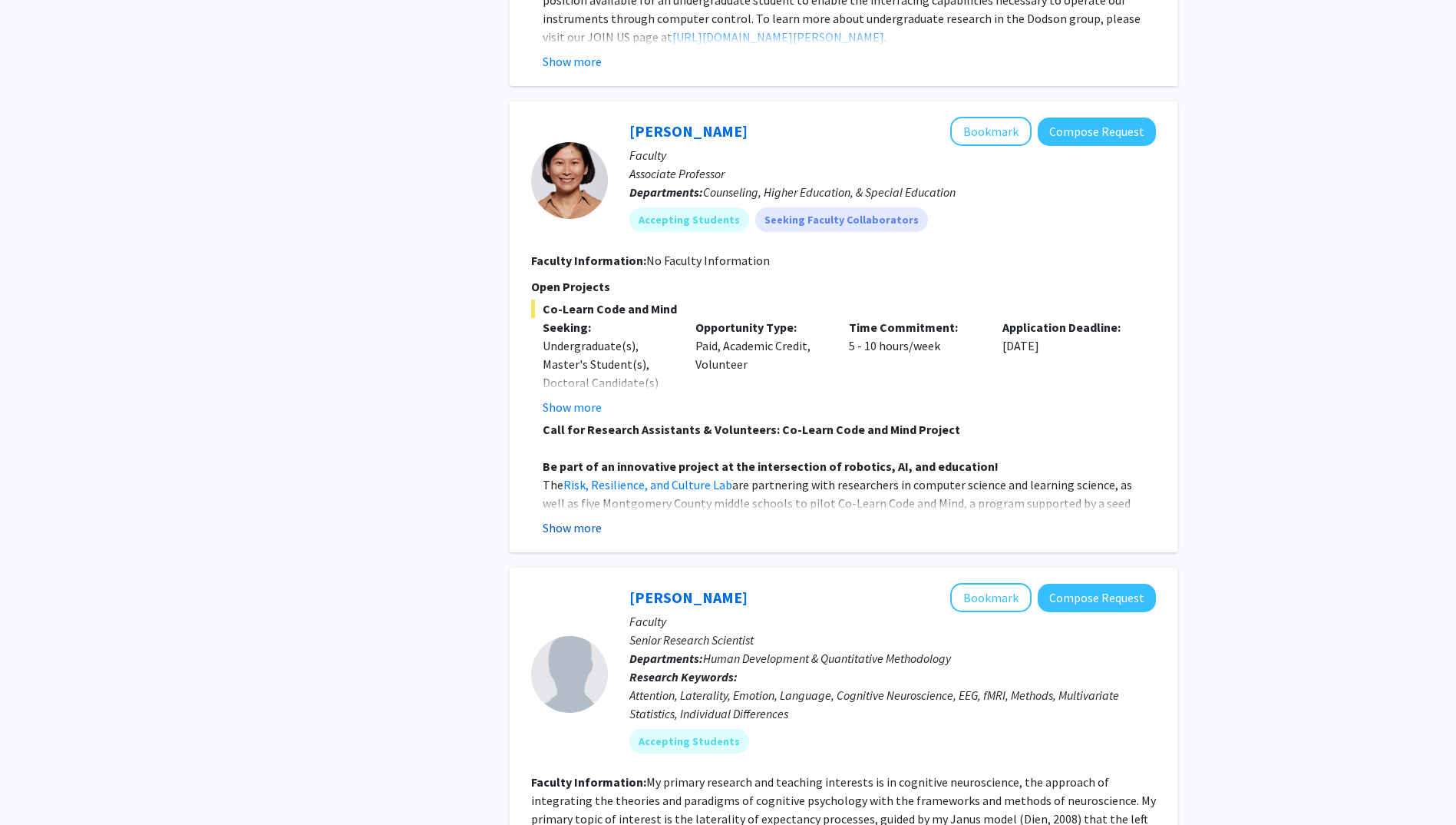
click at [594, 518] on button "Show more" at bounding box center [572, 528] width 59 height 18
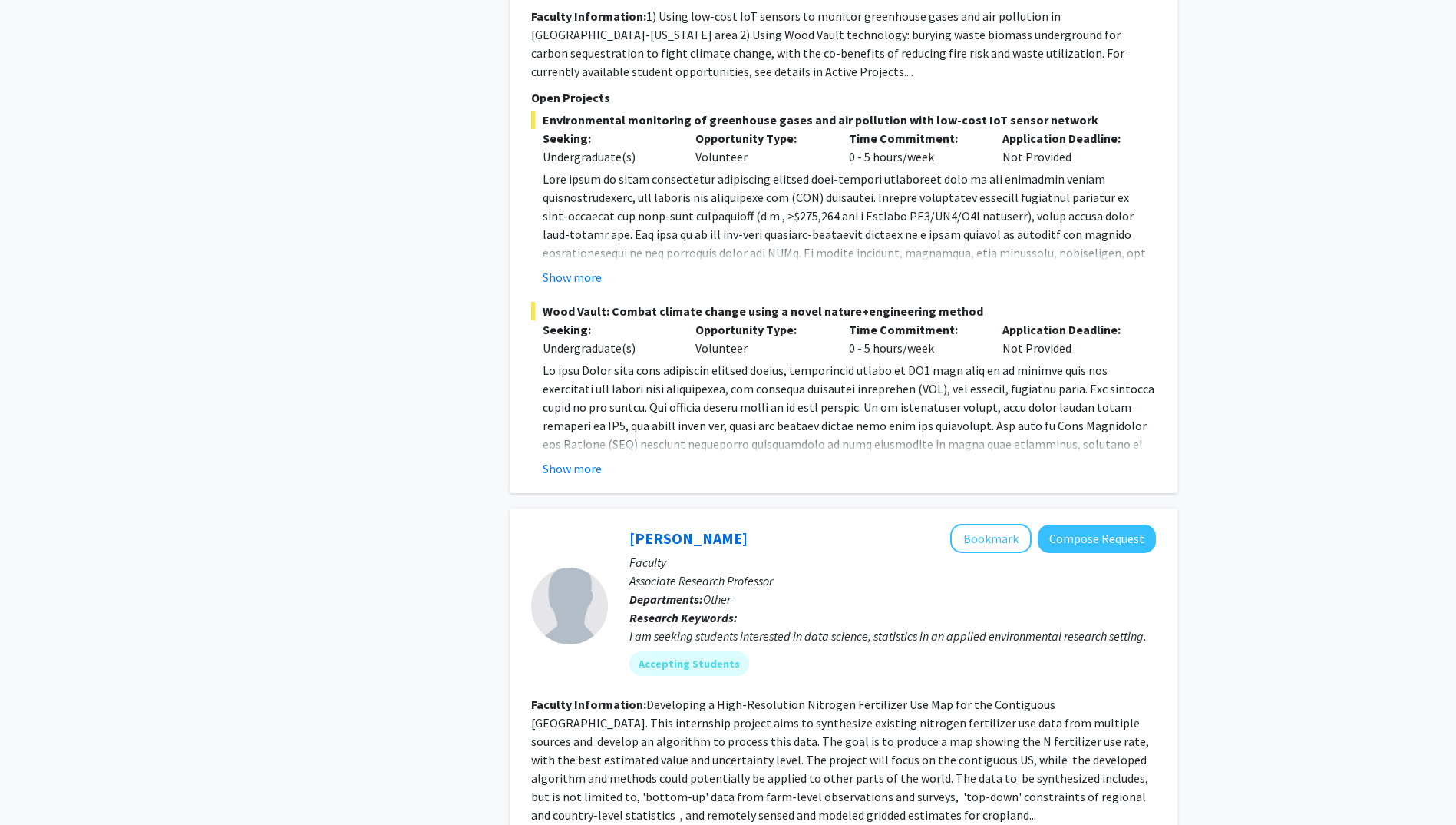
scroll to position [4070, 0]
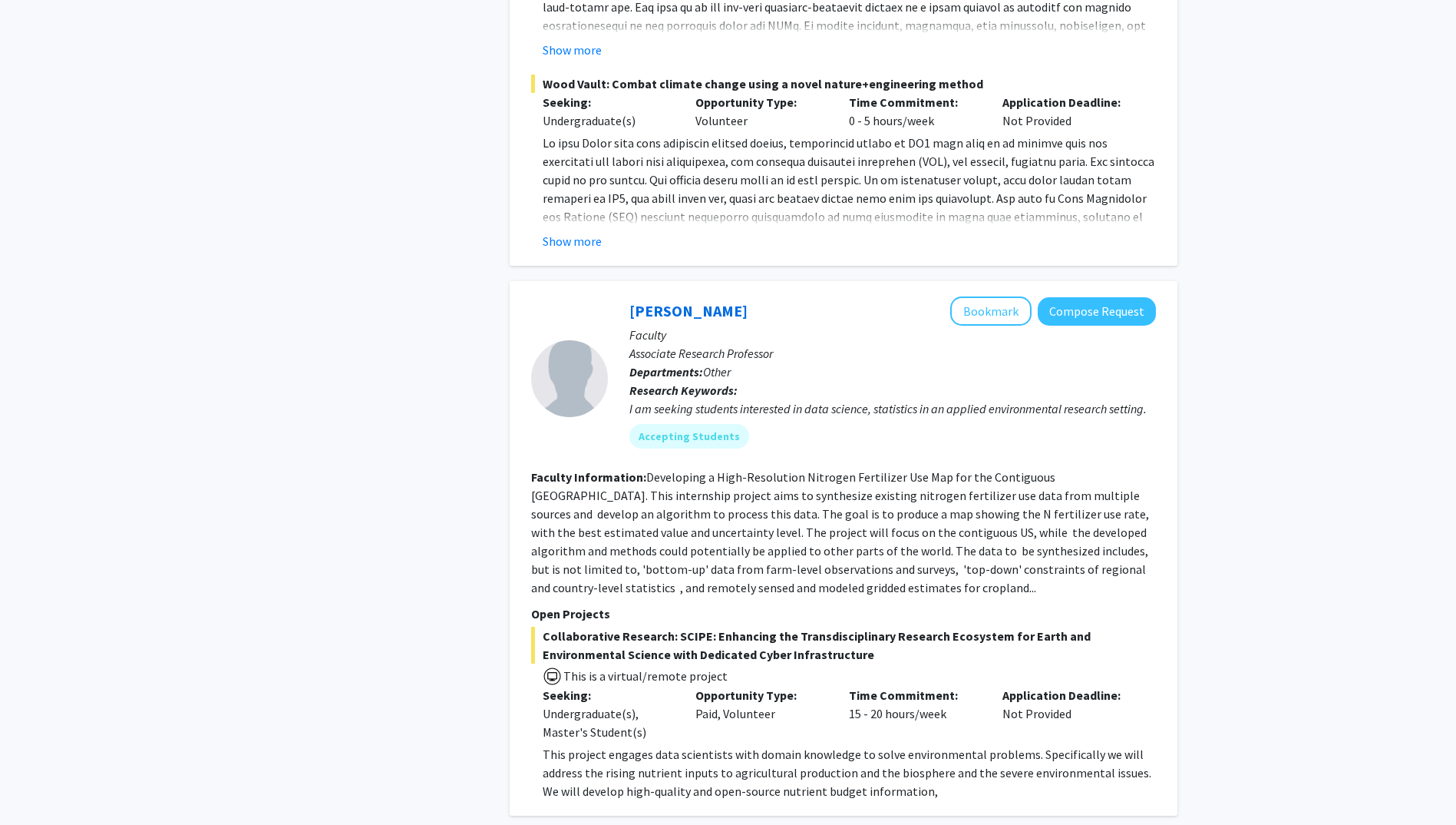
click at [852, 513] on fg-read-more "Developing a High-Resolution Nitrogen Fertilizer Use Map for the Contiguous [GE…" at bounding box center [842, 532] width 621 height 126
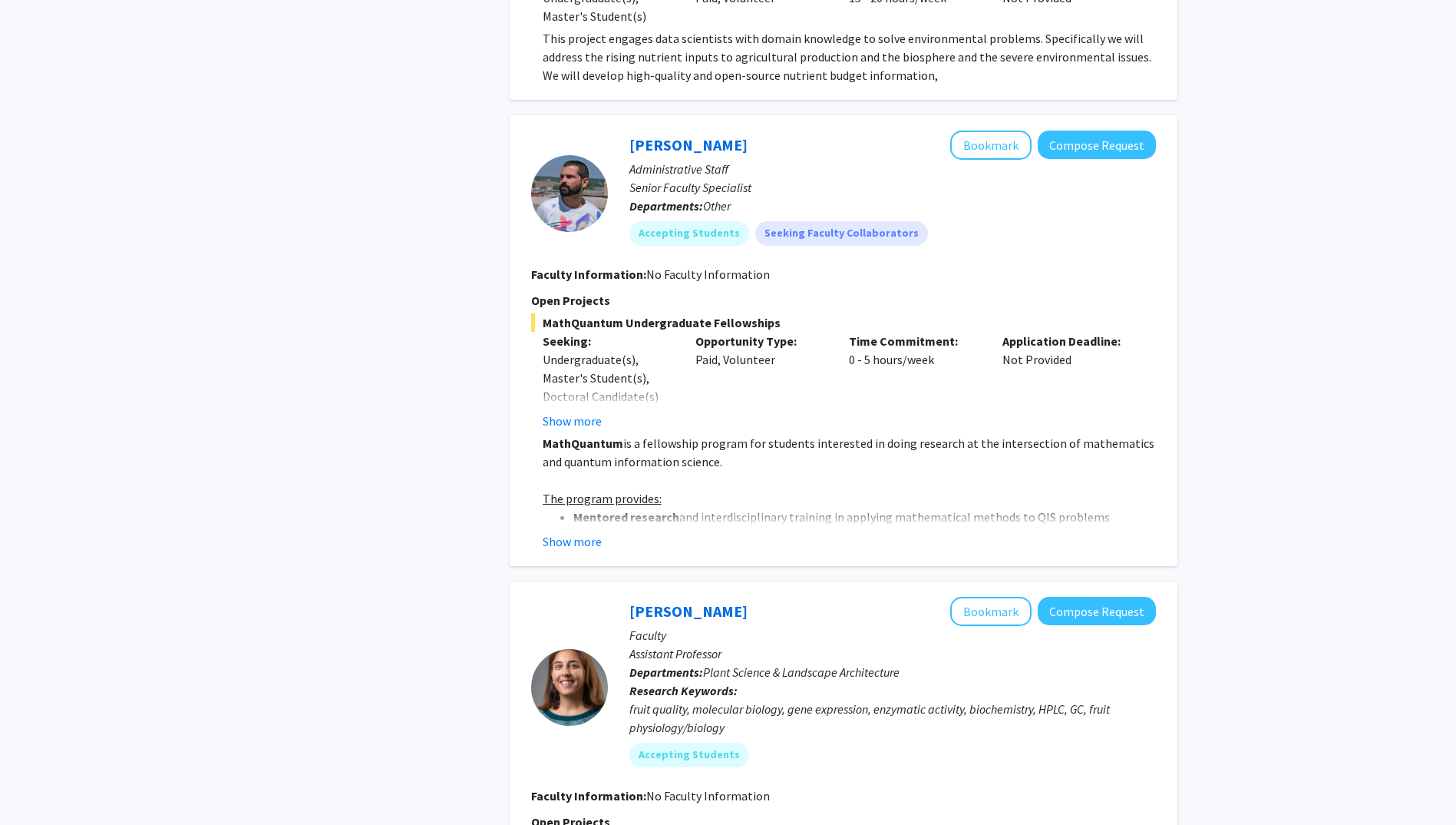
scroll to position [4839, 0]
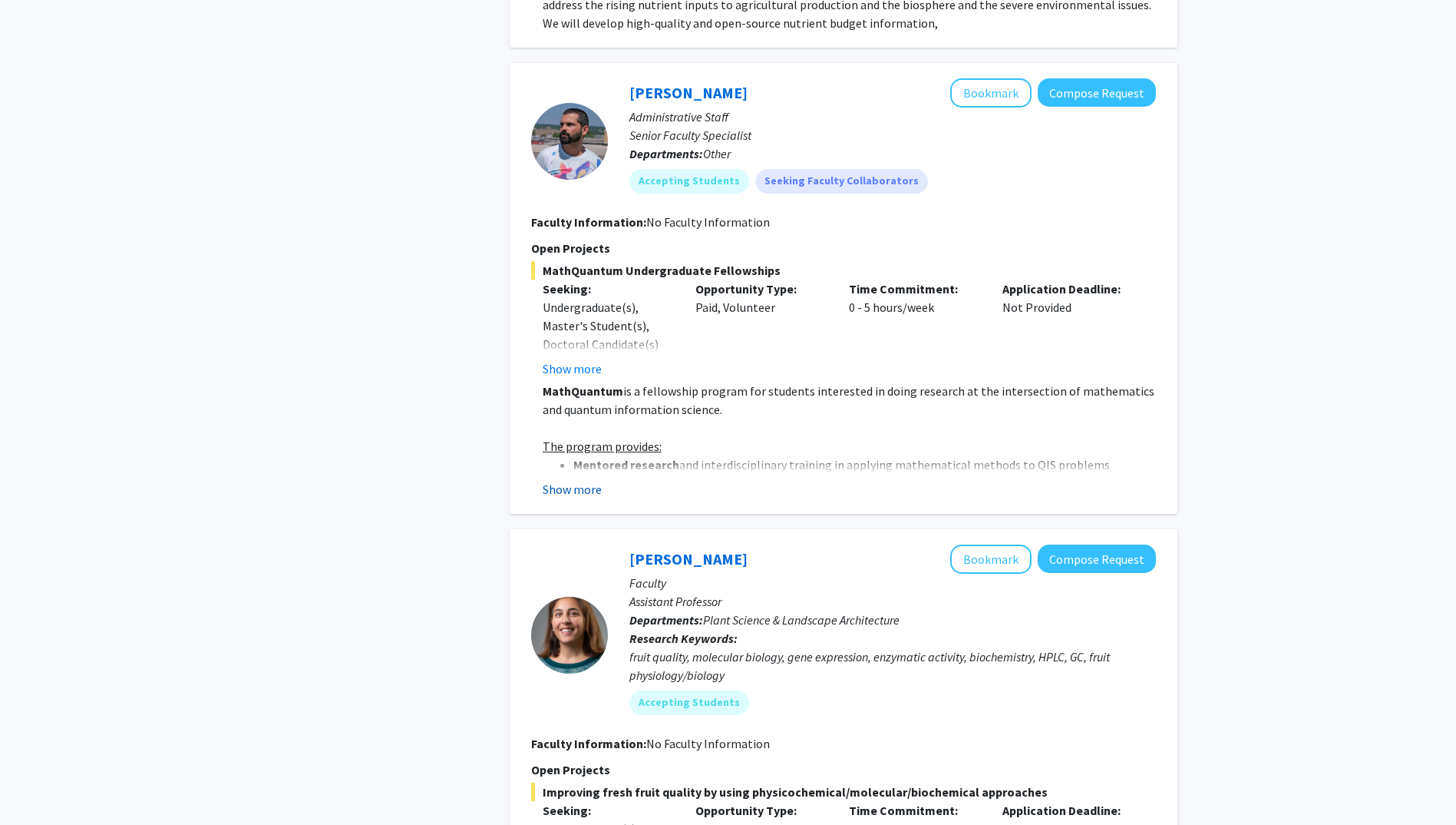
click at [572, 480] on button "Show more" at bounding box center [572, 489] width 59 height 18
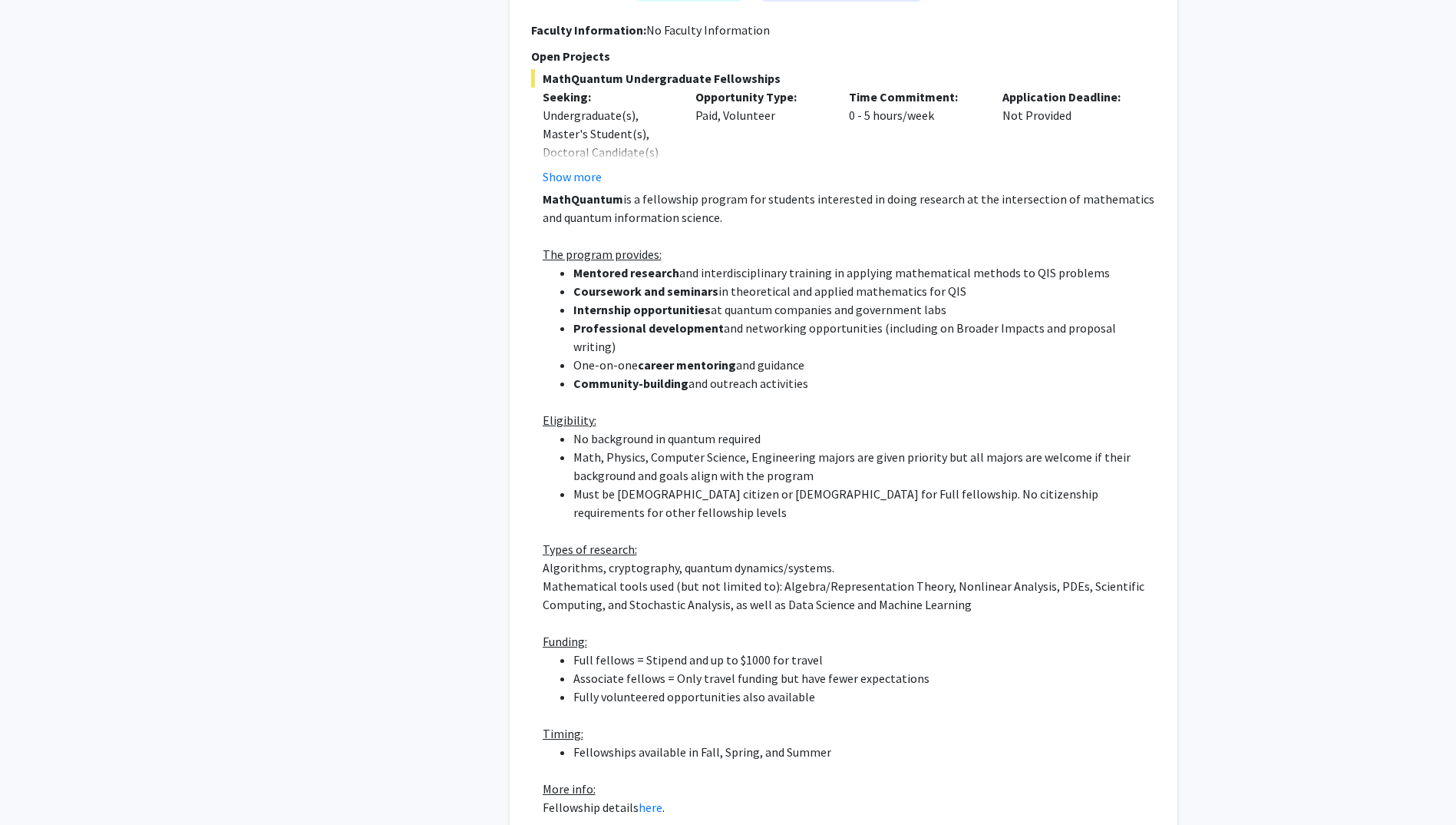
scroll to position [5069, 0]
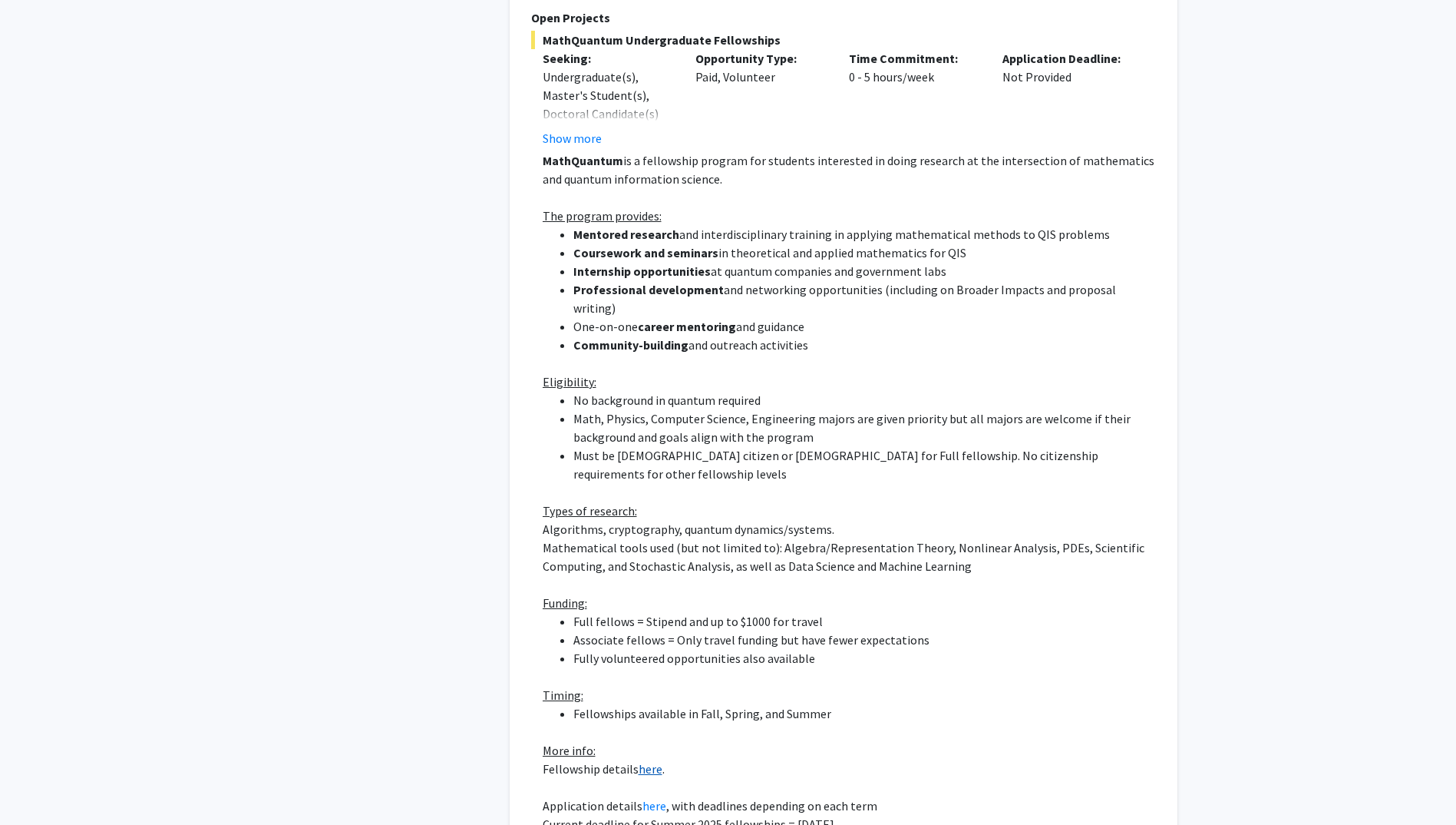
click at [654, 761] on link "here" at bounding box center [651, 769] width 24 height 15
